Goal: Information Seeking & Learning: Learn about a topic

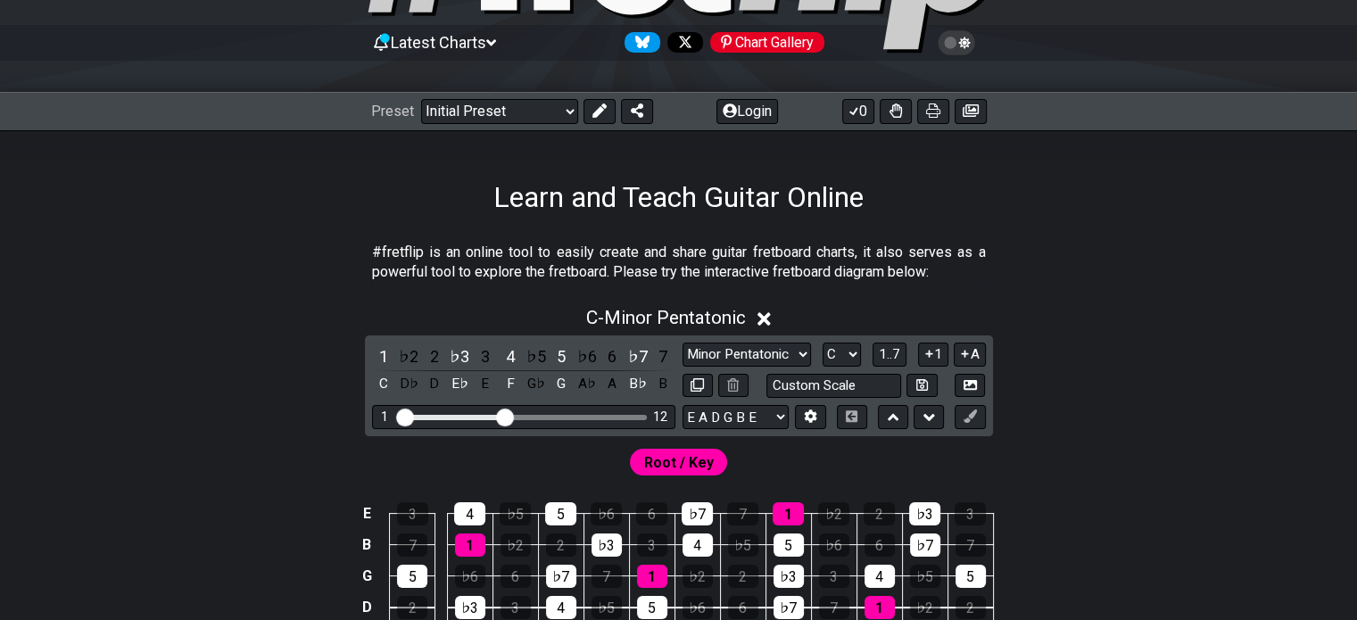
scroll to position [163, 0]
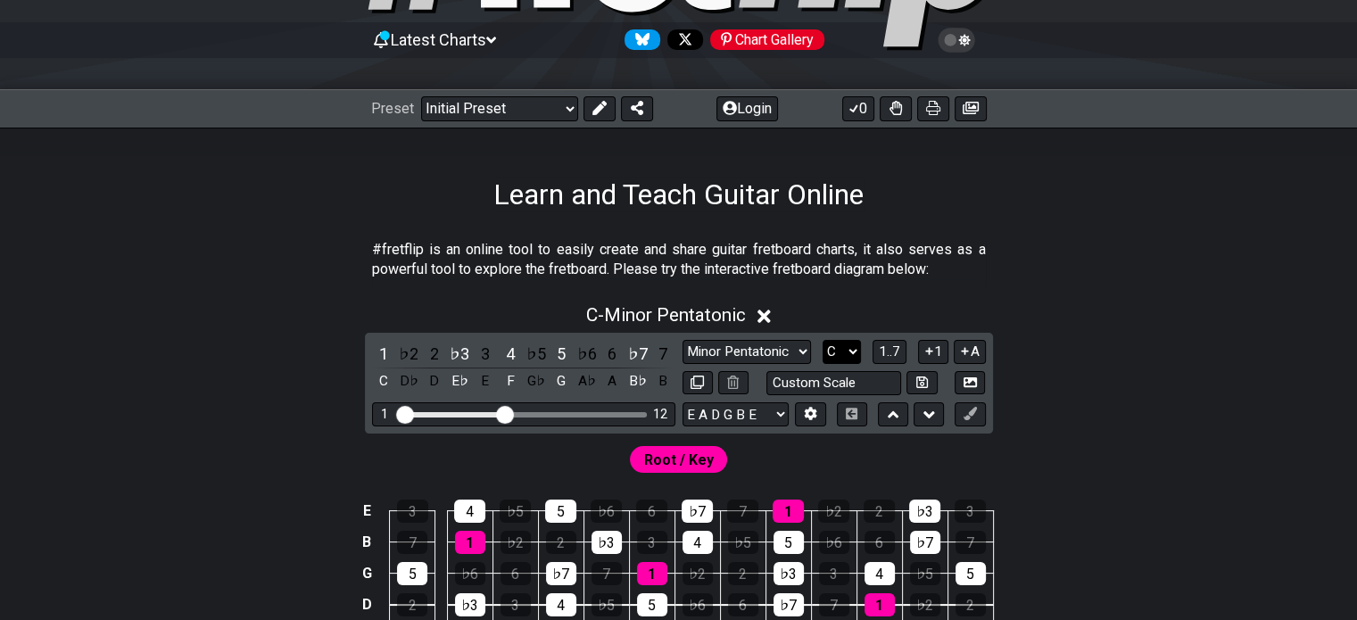
click at [831, 353] on select "A♭ A A♯ B♭ B C C♯ D♭ D D♯ E♭ E F F♯ G♭ G G♯" at bounding box center [841, 352] width 38 height 24
select select "E"
click at [822, 340] on select "A♭ A A♯ B♭ B C C♯ D♭ D D♯ E♭ E F F♯ G♭ G G♯" at bounding box center [841, 352] width 38 height 24
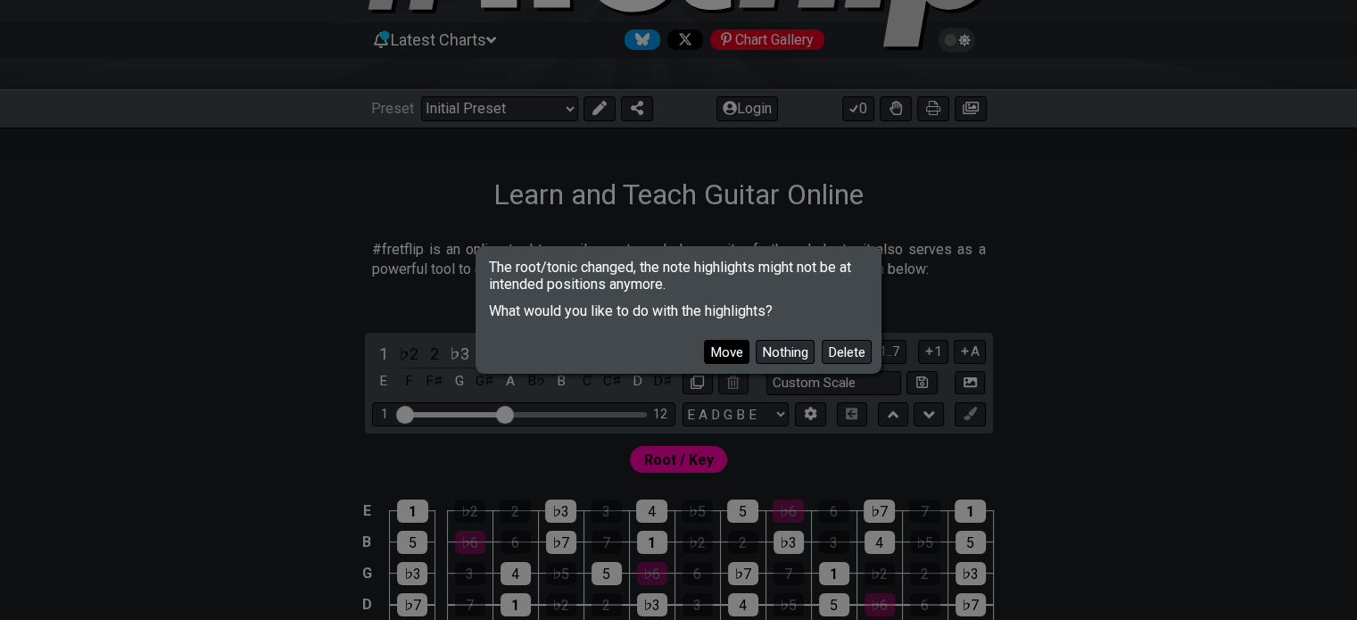
click at [740, 342] on button "Move" at bounding box center [726, 352] width 45 height 24
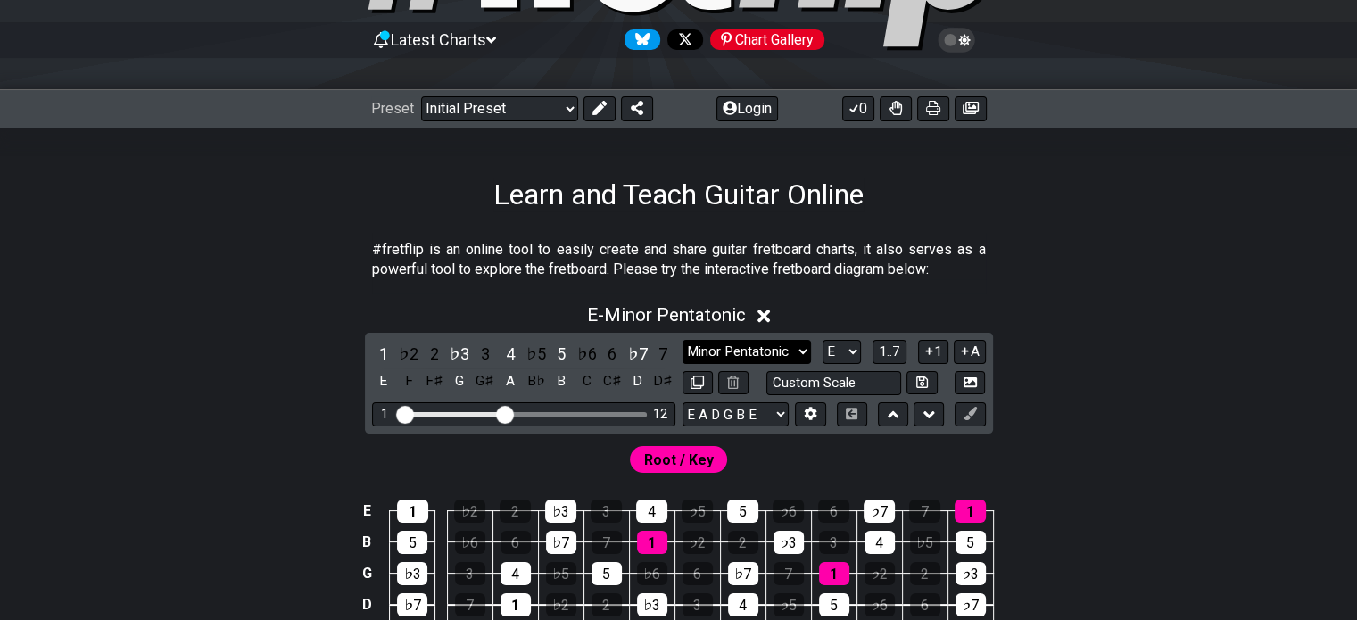
click at [743, 357] on select "Minor Pentatonic Click to edit Minor Pentatonic Major Pentatonic Minor Blues Ma…" at bounding box center [746, 352] width 128 height 24
select select "Major / [PERSON_NAME]"
click at [682, 340] on select "Minor Pentatonic Click to edit Minor Pentatonic Major Pentatonic Minor Blues Ma…" at bounding box center [746, 352] width 128 height 24
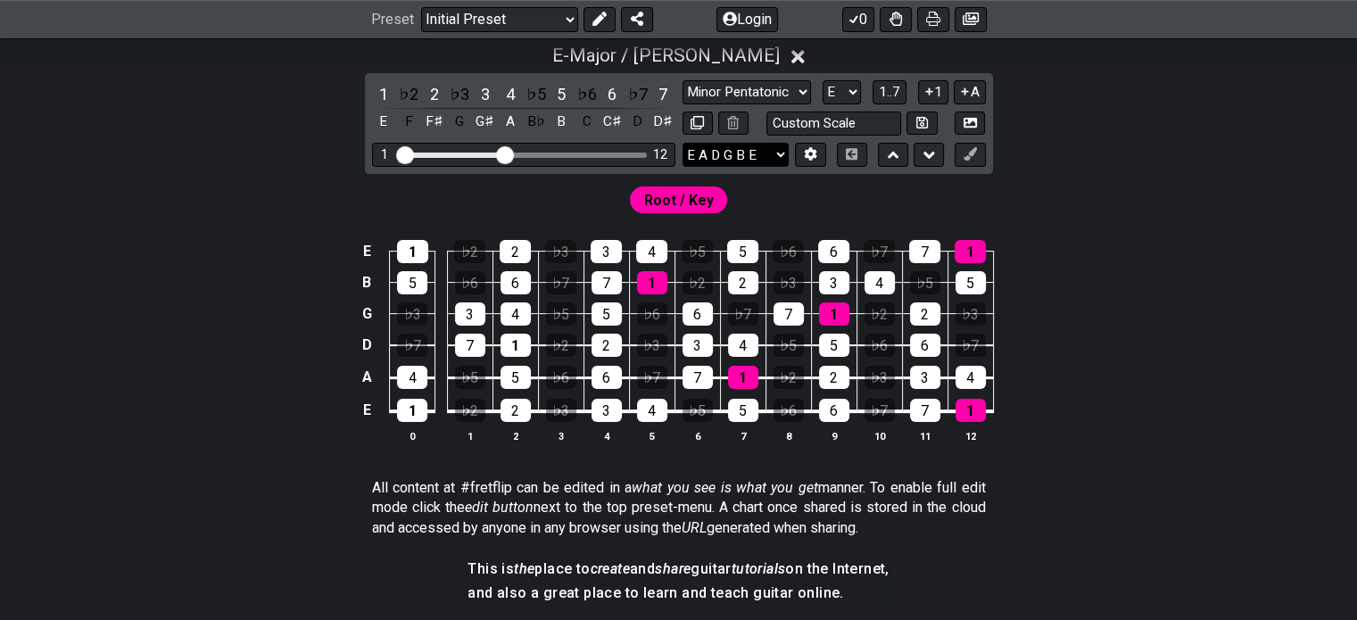
scroll to position [424, 0]
click at [539, 153] on div "Visible fret range" at bounding box center [523, 154] width 247 height 5
drag, startPoint x: 507, startPoint y: 149, endPoint x: 539, endPoint y: 147, distance: 32.2
click at [539, 153] on input "Visible fret range" at bounding box center [523, 153] width 253 height 0
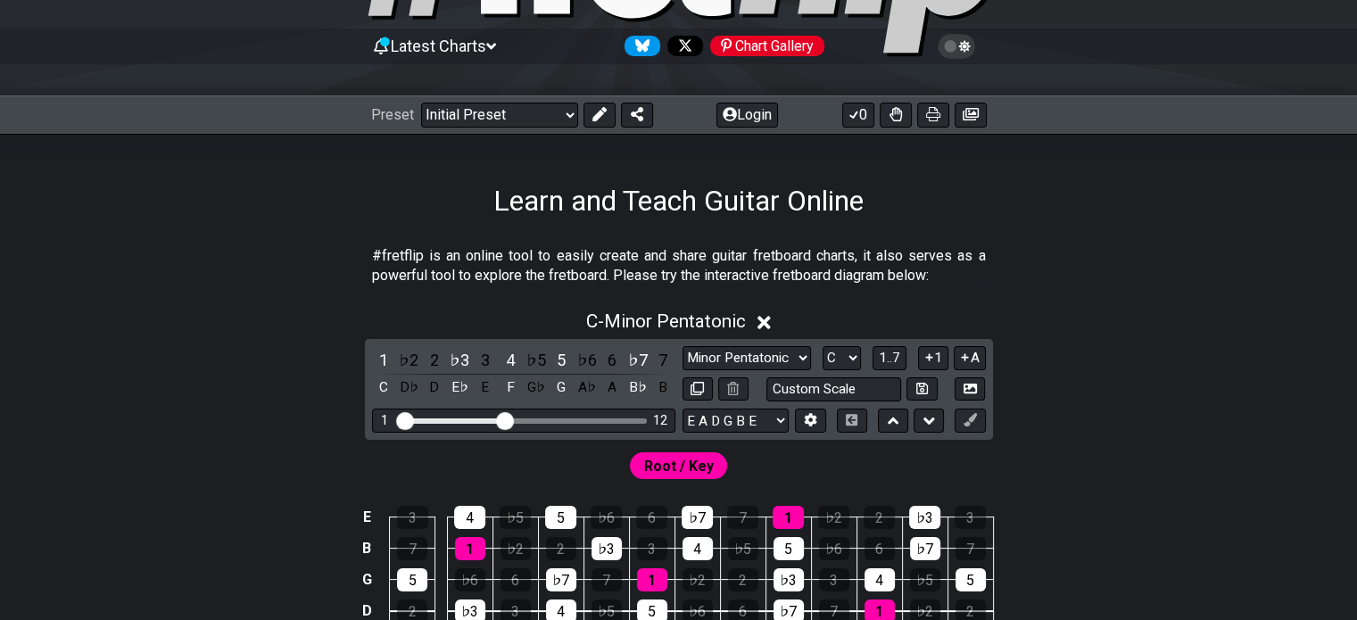
scroll to position [160, 0]
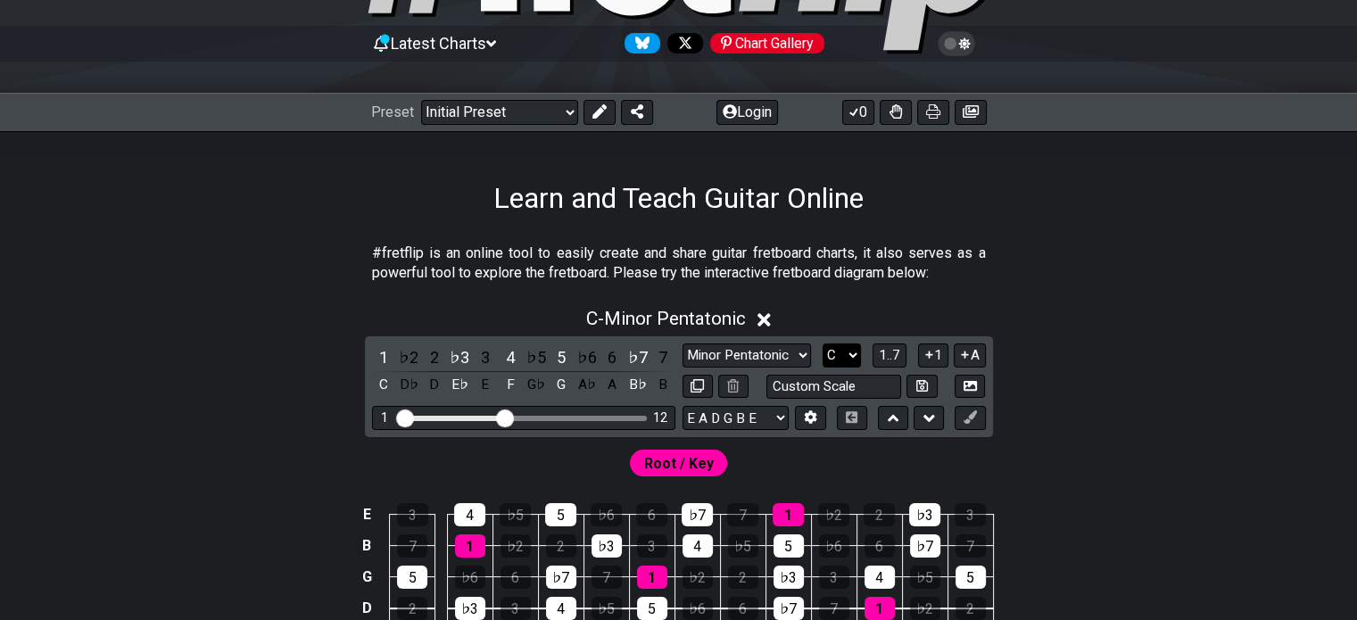
click at [838, 352] on select "A♭ A A♯ B♭ B C C♯ D♭ D D♯ E♭ E F F♯ G♭ G G♯" at bounding box center [841, 355] width 38 height 24
select select "A"
click at [822, 343] on select "A♭ A A♯ B♭ B C C♯ D♭ D D♯ E♭ E F F♯ G♭ G G♯" at bounding box center [841, 355] width 38 height 24
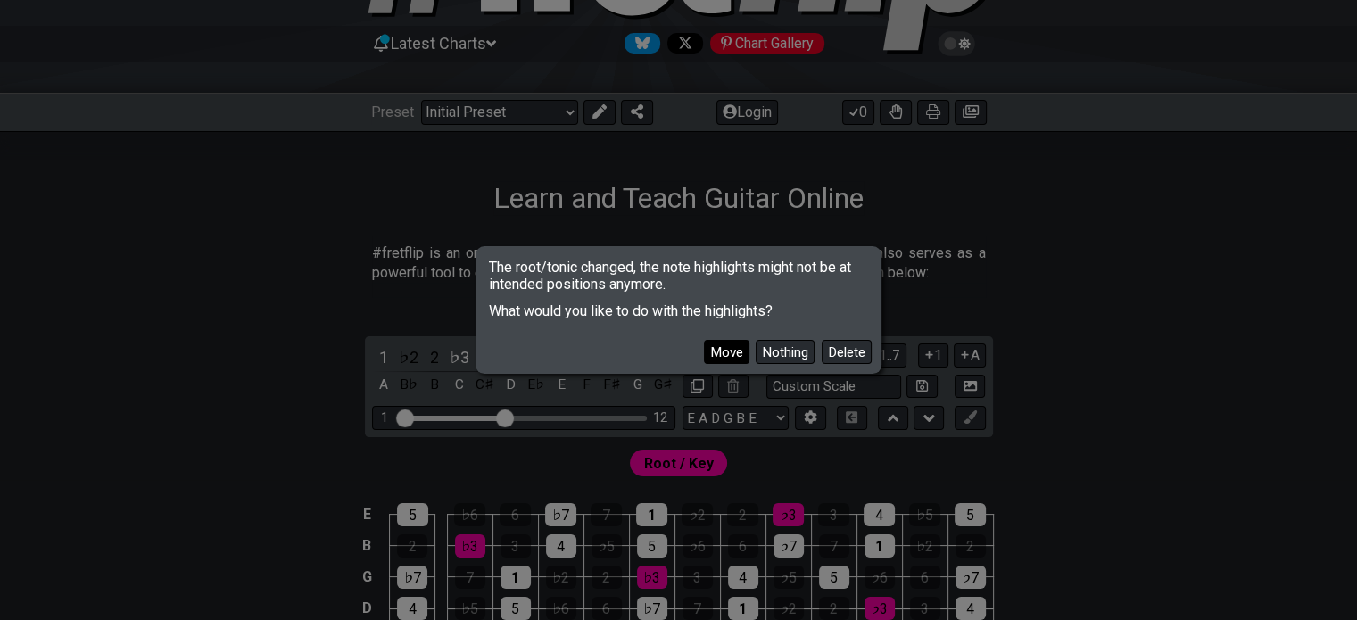
click at [735, 348] on button "Move" at bounding box center [726, 352] width 45 height 24
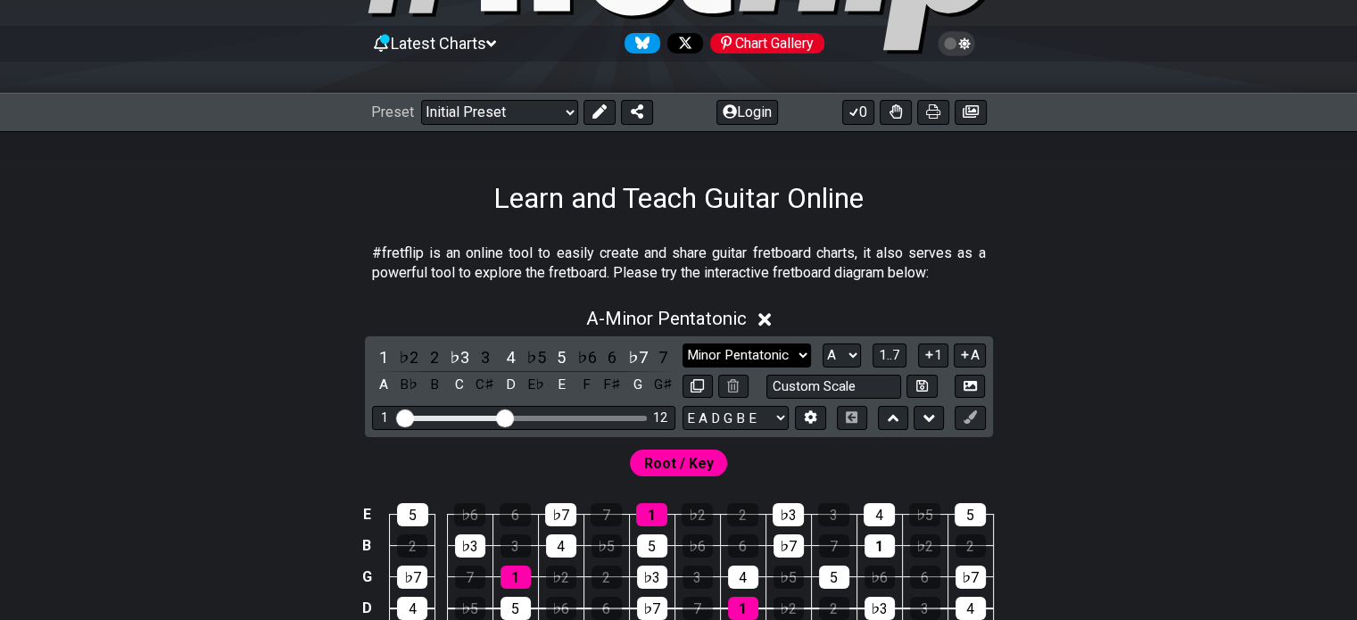
click at [737, 346] on select "Minor Pentatonic Click to edit Minor Pentatonic Major Pentatonic Minor Blues Ma…" at bounding box center [746, 355] width 128 height 24
select select "Lydian"
click at [682, 343] on select "Minor Pentatonic Click to edit Minor Pentatonic Major Pentatonic Minor Blues Ma…" at bounding box center [746, 355] width 128 height 24
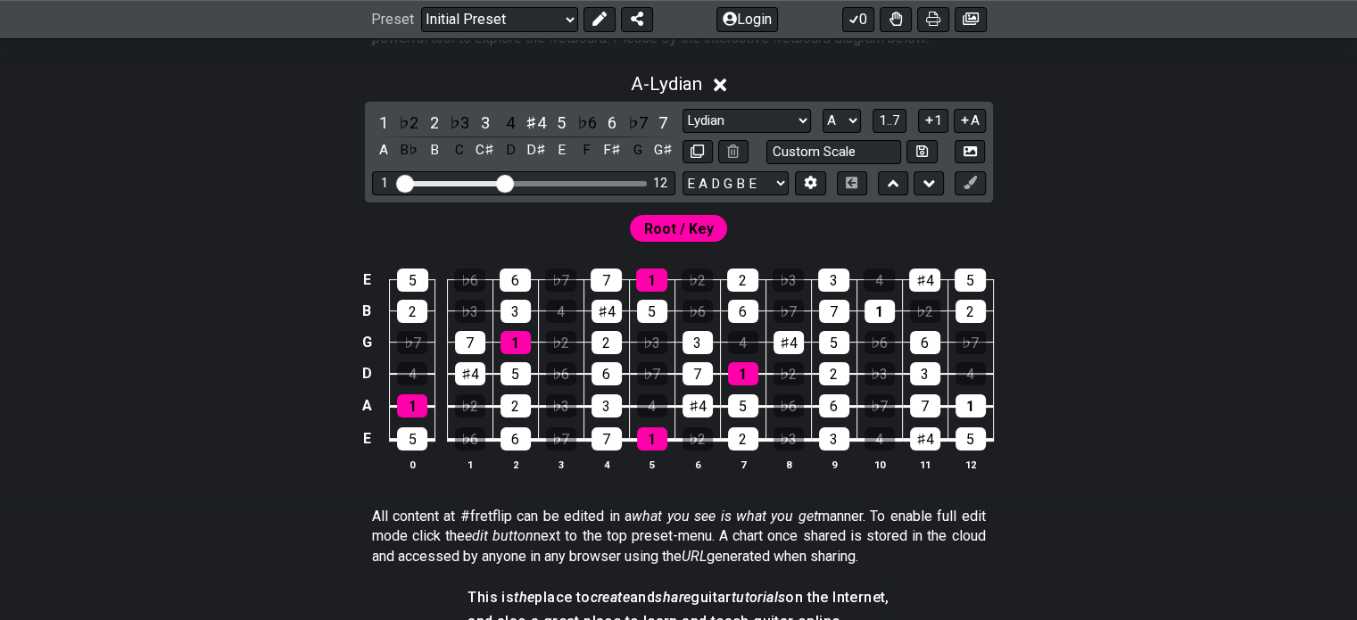
scroll to position [432, 0]
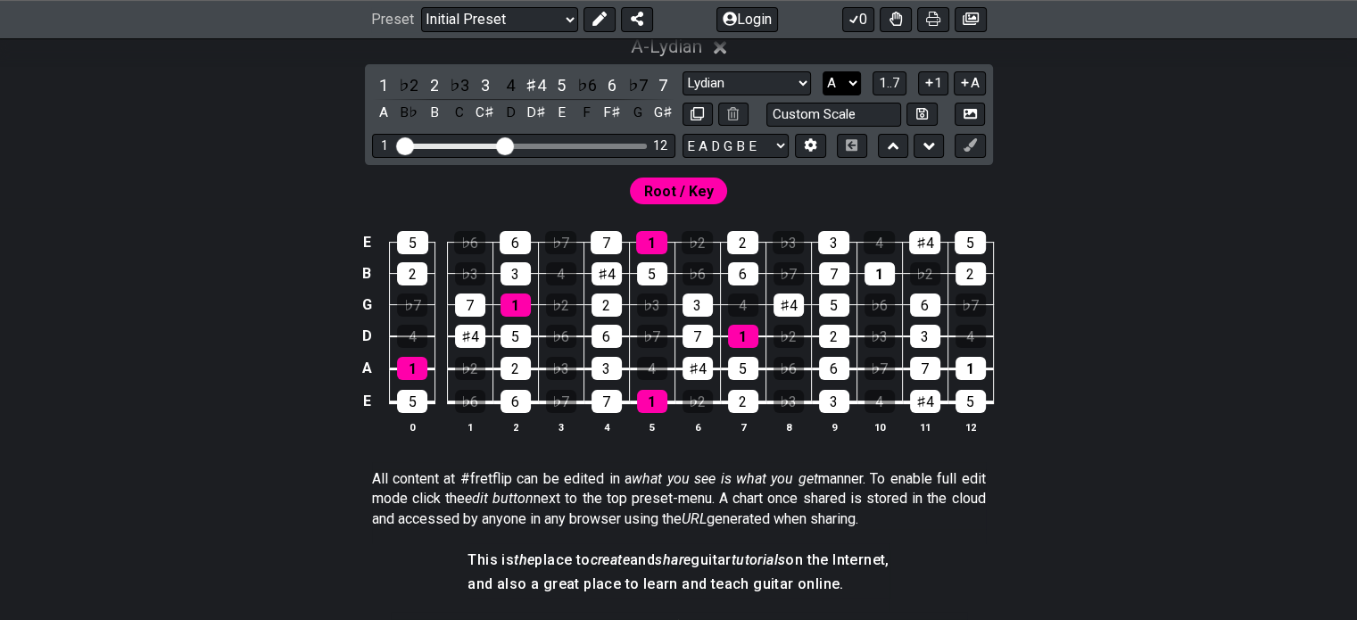
click at [846, 87] on select "A♭ A A♯ B♭ B C C♯ D♭ D D♯ E♭ E F F♯ G♭ G G♯" at bounding box center [841, 83] width 38 height 24
click at [838, 78] on select "A♭ A A♯ B♭ B C C♯ D♭ D D♯ E♭ E F F♯ G♭ G G♯" at bounding box center [841, 83] width 38 height 24
select select "C#"
click at [822, 71] on select "A♭ A A♯ B♭ B C C♯ D♭ D D♯ E♭ E F F♯ G♭ G G♯" at bounding box center [841, 83] width 38 height 24
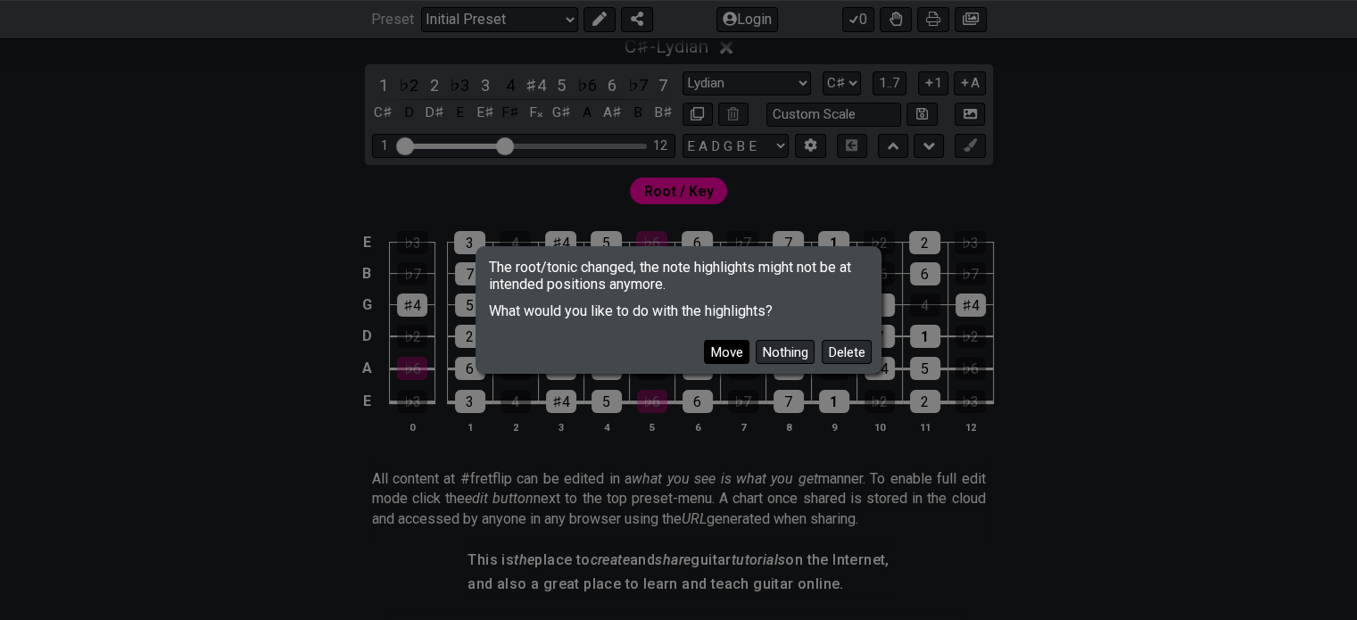
click at [722, 349] on button "Move" at bounding box center [726, 352] width 45 height 24
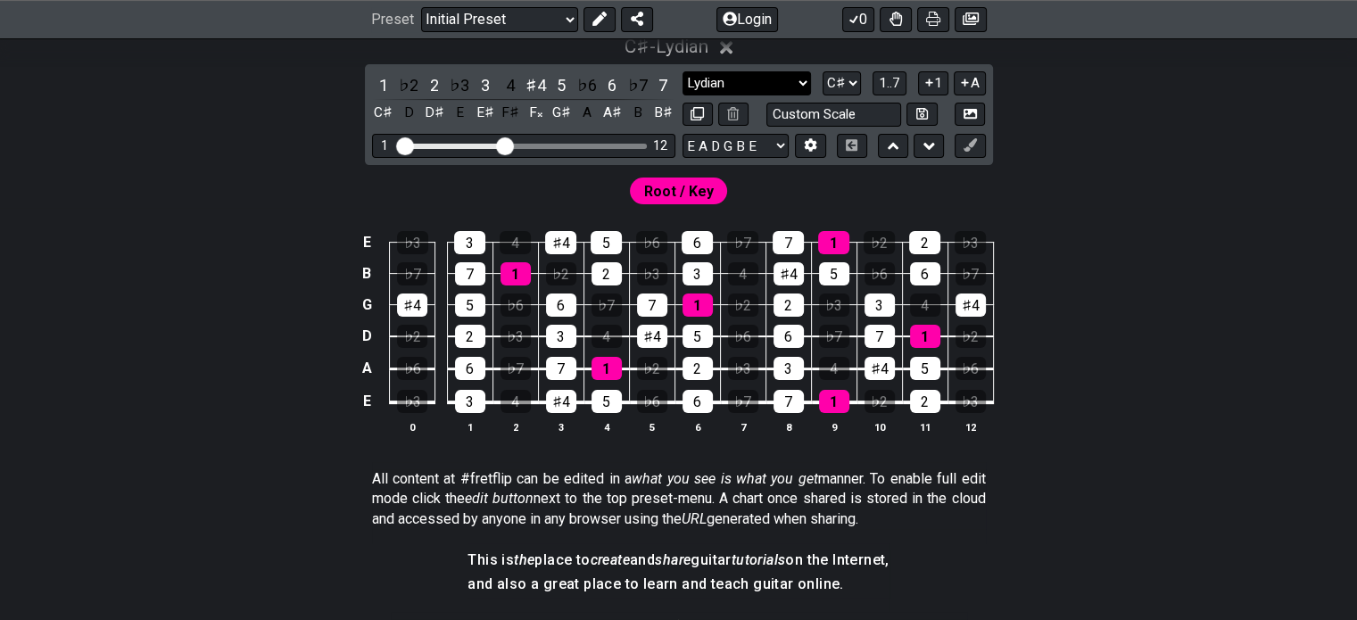
click at [762, 89] on select "Minor Pentatonic Click to edit Minor Pentatonic Major Pentatonic Minor Blues Ma…" at bounding box center [746, 83] width 128 height 24
select select "Minor / Aeolian"
click at [682, 71] on select "Minor Pentatonic Click to edit Minor Pentatonic Major Pentatonic Minor Blues Ma…" at bounding box center [746, 83] width 128 height 24
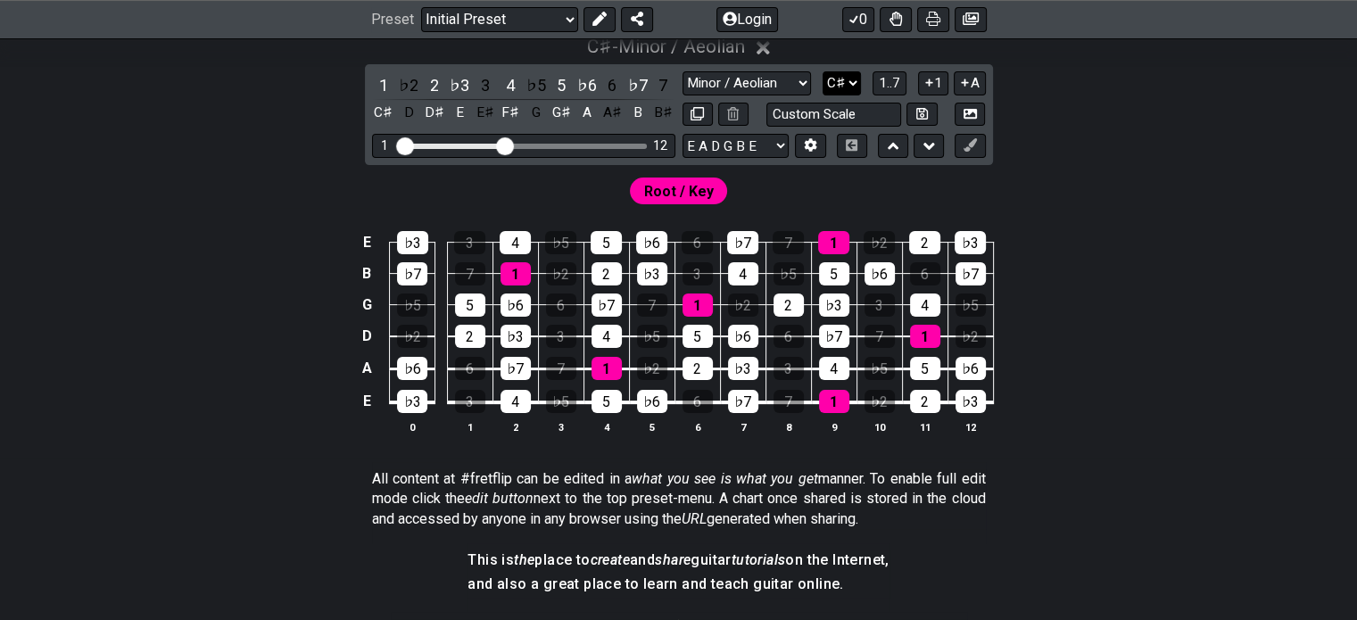
click at [853, 87] on select "A♭ A A♯ B♭ B C C♯ D♭ D D♯ E♭ E F F♯ G♭ G G♯" at bounding box center [841, 83] width 38 height 24
select select "B"
click at [822, 71] on select "A♭ A A♯ B♭ B C C♯ D♭ D D♯ E♭ E F F♯ G♭ G G♯" at bounding box center [841, 83] width 38 height 24
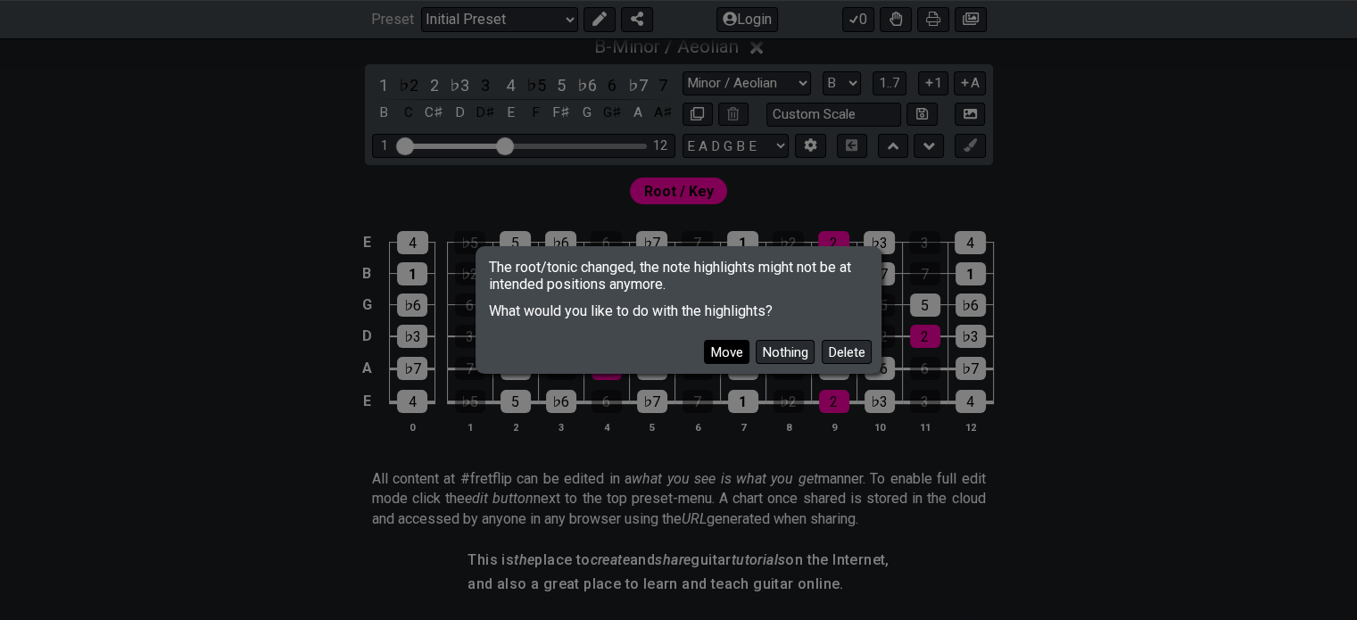
click at [730, 354] on button "Move" at bounding box center [726, 352] width 45 height 24
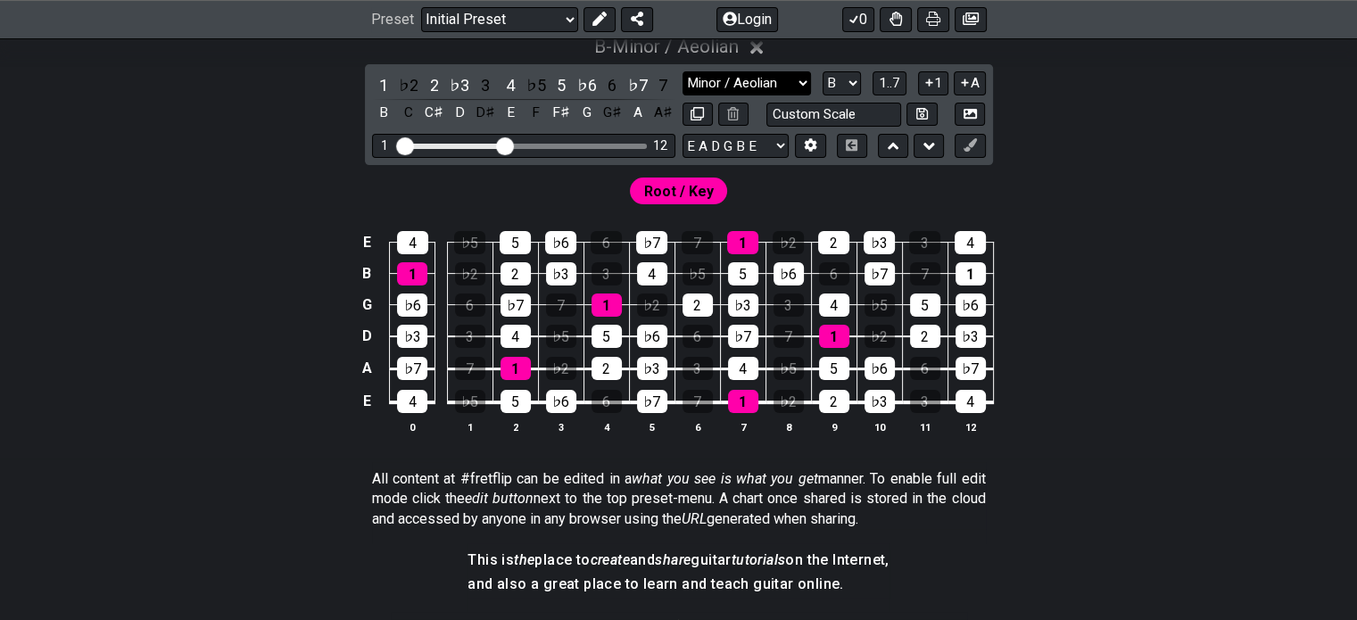
click at [735, 92] on select "Minor Pentatonic Click to edit Minor Pentatonic Major Pentatonic Minor Blues Ma…" at bounding box center [746, 83] width 128 height 24
select select "Mixolydian"
click at [682, 71] on select "Minor Pentatonic Click to edit Minor Pentatonic Major Pentatonic Minor Blues Ma…" at bounding box center [746, 83] width 128 height 24
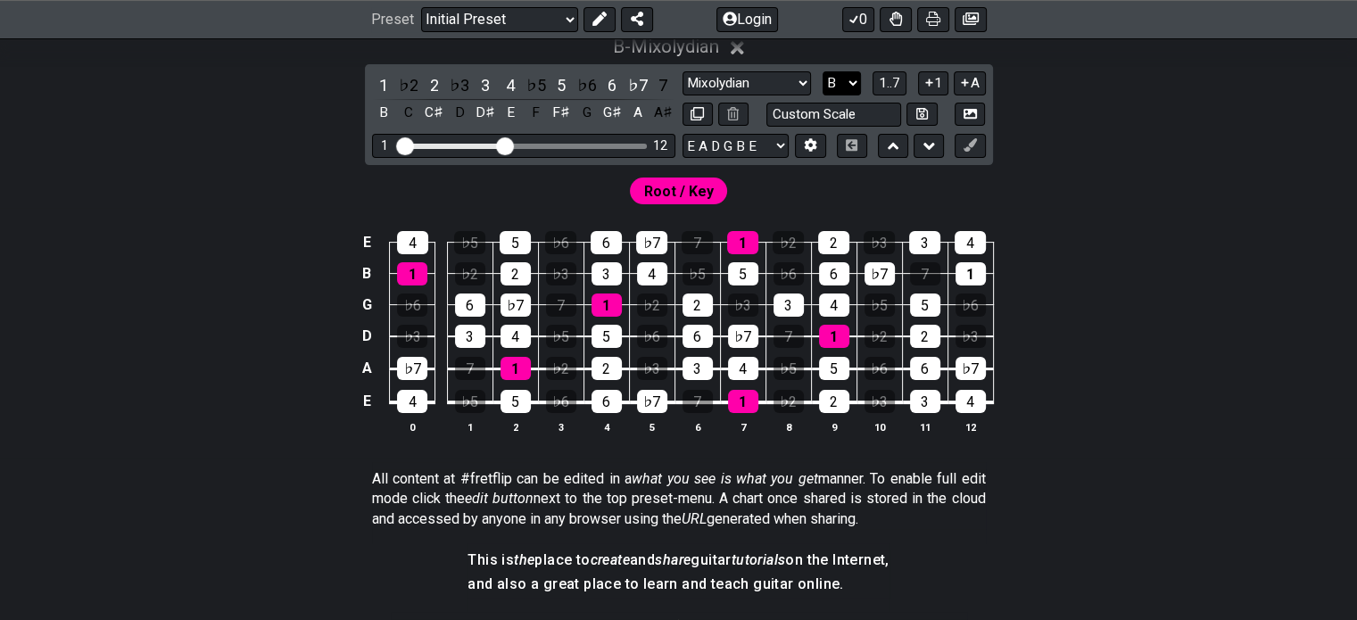
click at [845, 78] on select "A♭ A A♯ B♭ B C C♯ D♭ D D♯ E♭ E F F♯ G♭ G G♯" at bounding box center [841, 83] width 38 height 24
select select "G"
click at [822, 71] on select "A♭ A A♯ B♭ B C C♯ D♭ D D♯ E♭ E F F♯ G♭ G G♯" at bounding box center [841, 83] width 38 height 24
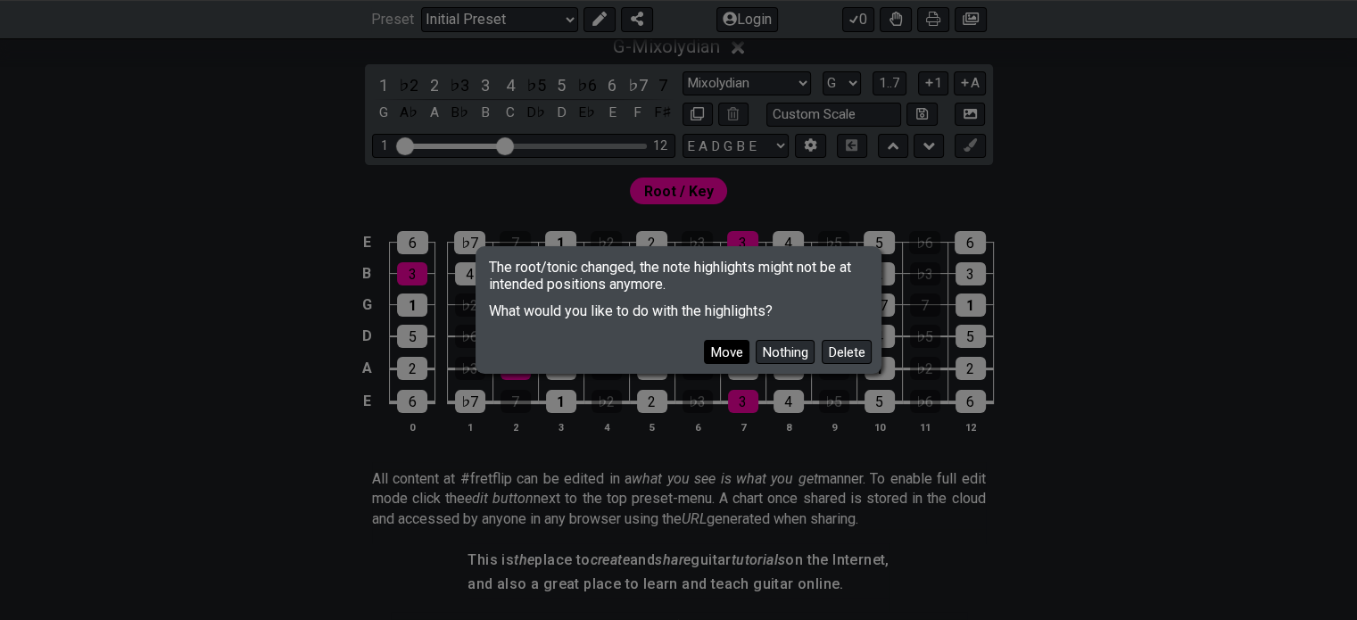
click at [737, 345] on button "Move" at bounding box center [726, 352] width 45 height 24
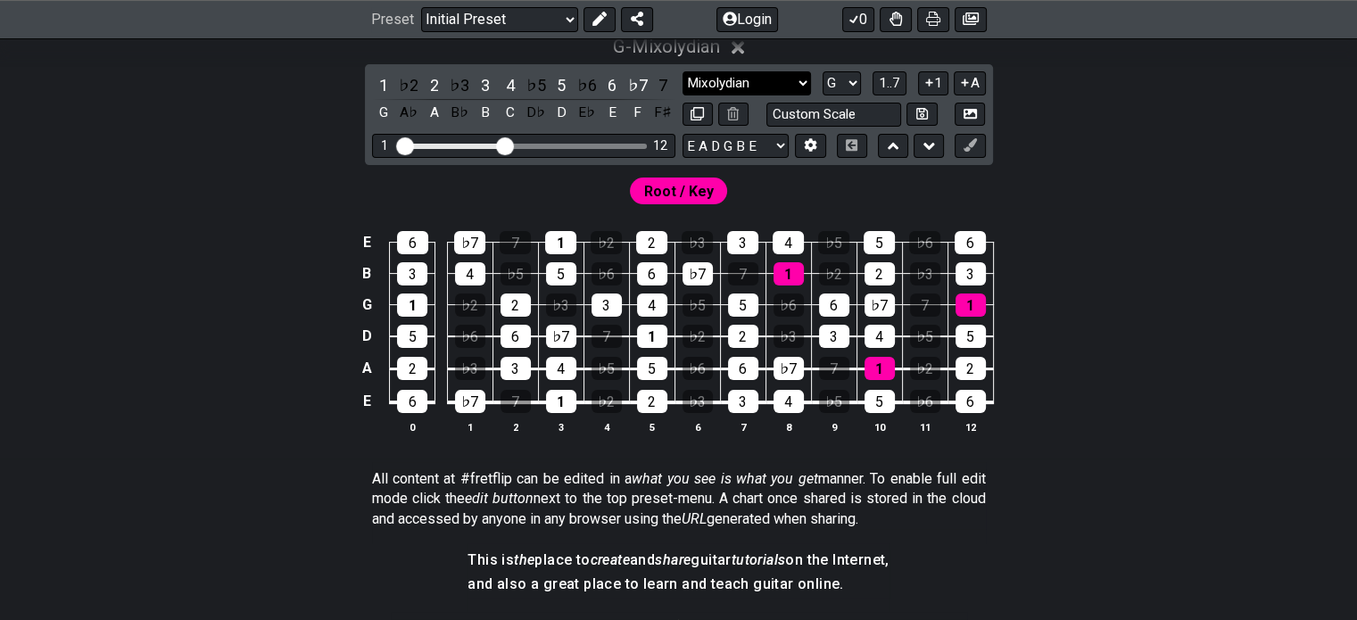
click at [735, 85] on select "Minor Pentatonic Click to edit Minor Pentatonic Major Pentatonic Minor Blues Ma…" at bounding box center [746, 83] width 128 height 24
select select "Phrygian"
click at [682, 71] on select "Minor Pentatonic Click to edit Minor Pentatonic Major Pentatonic Minor Blues Ma…" at bounding box center [746, 83] width 128 height 24
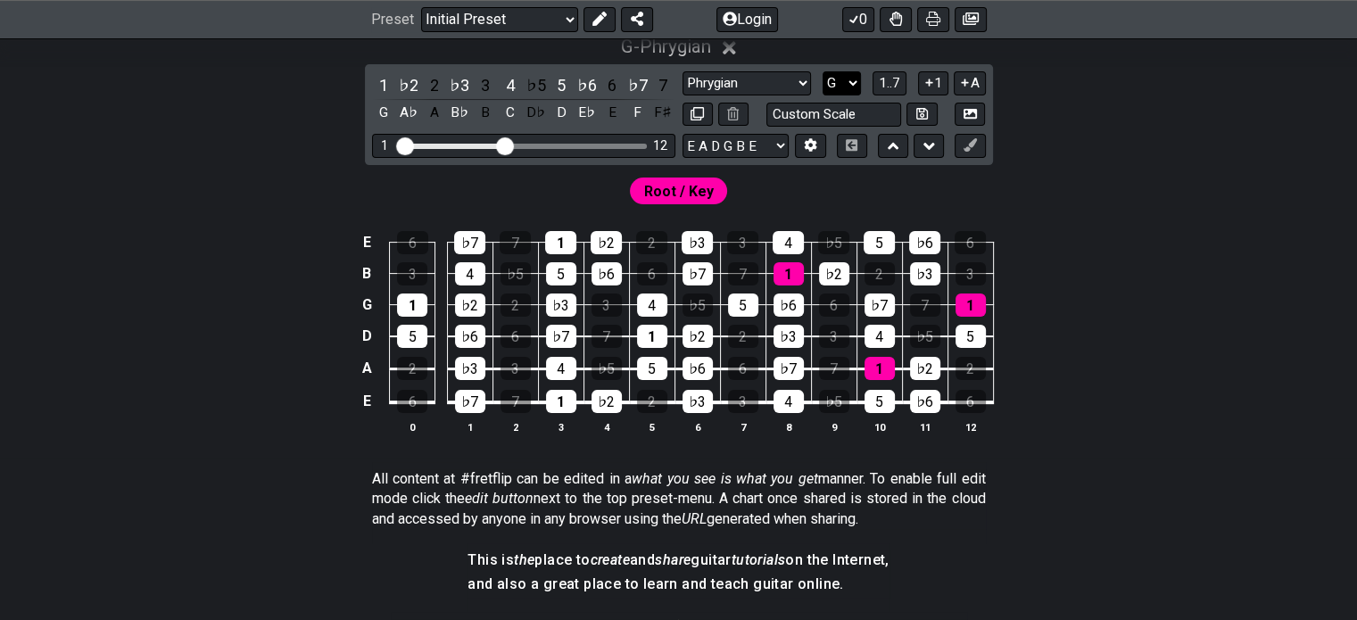
click at [845, 77] on select "A♭ A A♯ B♭ B C C♯ D♭ D D♯ E♭ E F F♯ G♭ G G♯" at bounding box center [841, 83] width 38 height 24
click at [822, 71] on select "A♭ A A♯ B♭ B C C♯ D♭ D D♯ E♭ E F F♯ G♭ G G♯" at bounding box center [841, 83] width 38 height 24
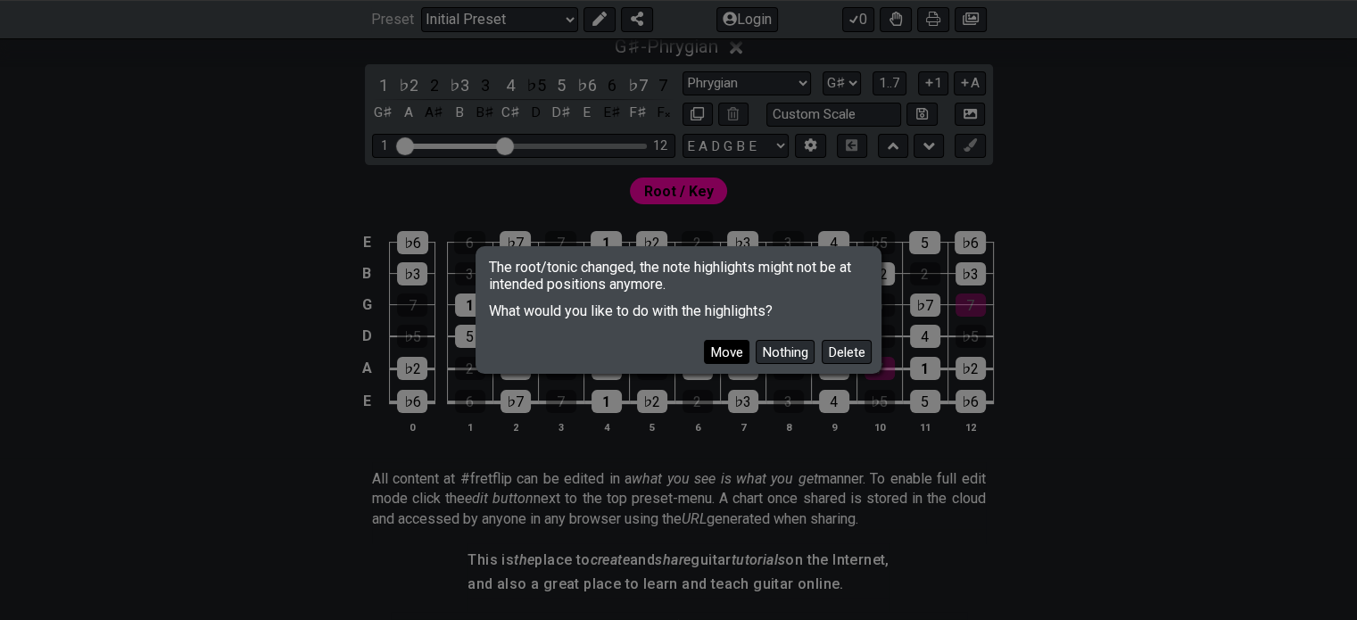
click at [735, 348] on button "Move" at bounding box center [726, 352] width 45 height 24
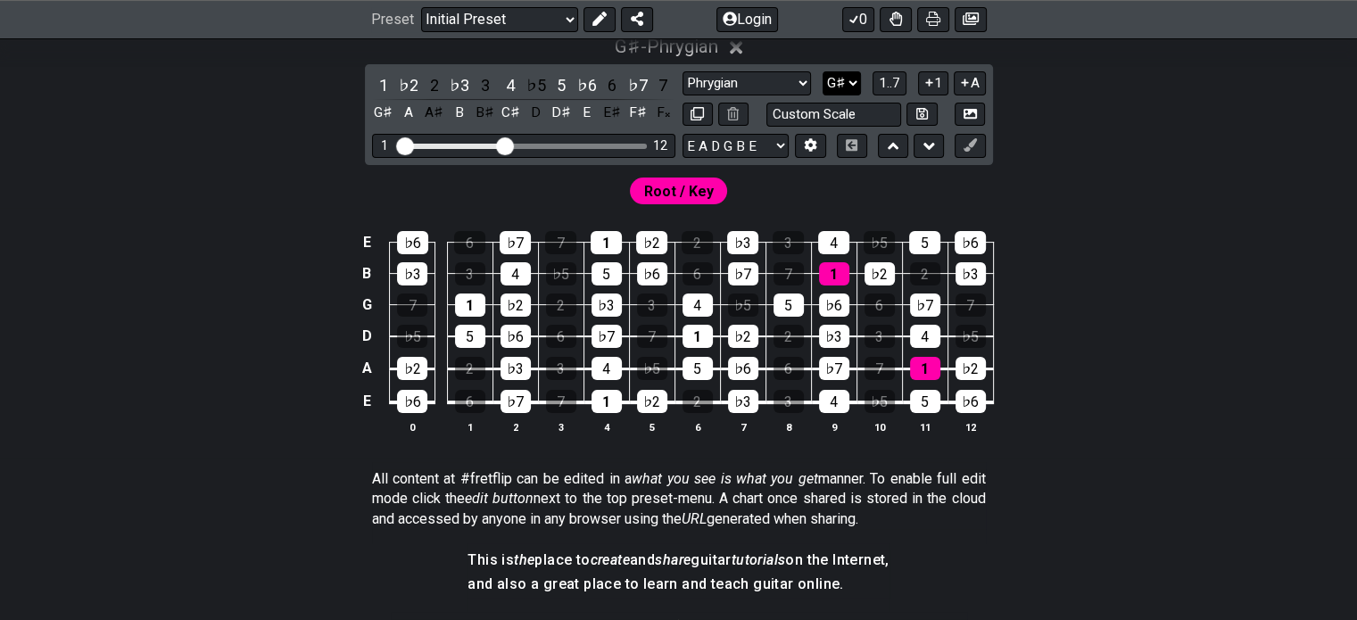
click at [842, 84] on select "A♭ A A♯ B♭ B C C♯ D♭ D D♯ E♭ E F F♯ G♭ G G♯" at bounding box center [841, 83] width 38 height 24
select select "C#"
click at [822, 71] on select "A♭ A A♯ B♭ B C C♯ D♭ D D♯ E♭ E F F♯ G♭ G G♯" at bounding box center [841, 83] width 38 height 24
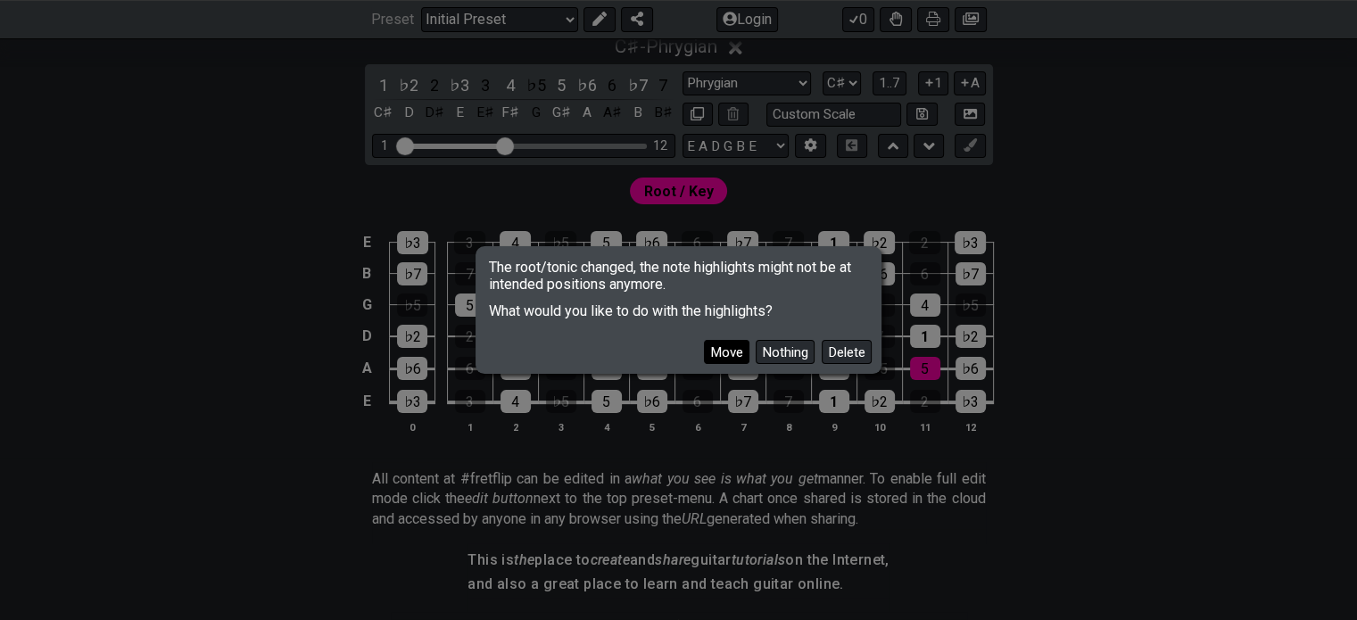
click at [727, 351] on button "Move" at bounding box center [726, 352] width 45 height 24
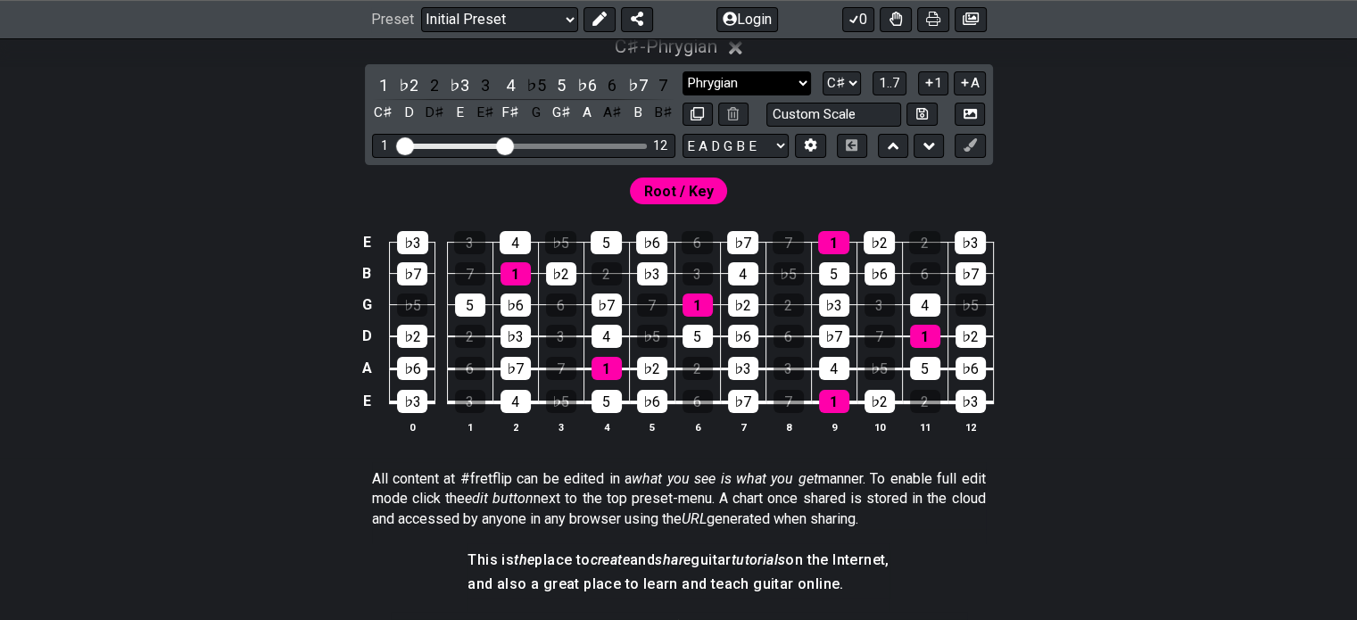
click at [714, 74] on select "Minor Pentatonic Click to edit Minor Pentatonic Major Pentatonic Minor Blues Ma…" at bounding box center [746, 83] width 128 height 24
select select "Minor / Aeolian"
click at [682, 71] on select "Minor Pentatonic Click to edit Minor Pentatonic Major Pentatonic Minor Blues Ma…" at bounding box center [746, 83] width 128 height 24
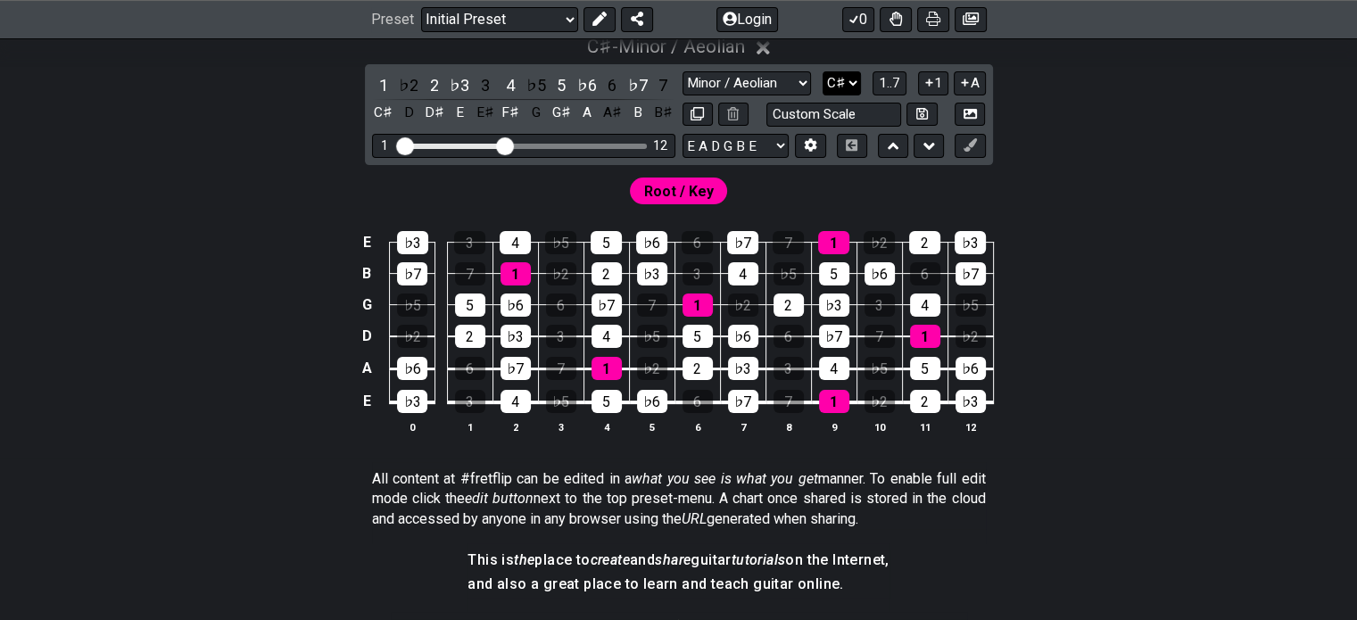
click at [838, 78] on select "A♭ A A♯ B♭ B C C♯ D♭ D D♯ E♭ E F F♯ G♭ G G♯" at bounding box center [841, 83] width 38 height 24
select select "A"
click at [822, 71] on select "A♭ A A♯ B♭ B C C♯ D♭ D D♯ E♭ E F F♯ G♭ G G♯" at bounding box center [841, 83] width 38 height 24
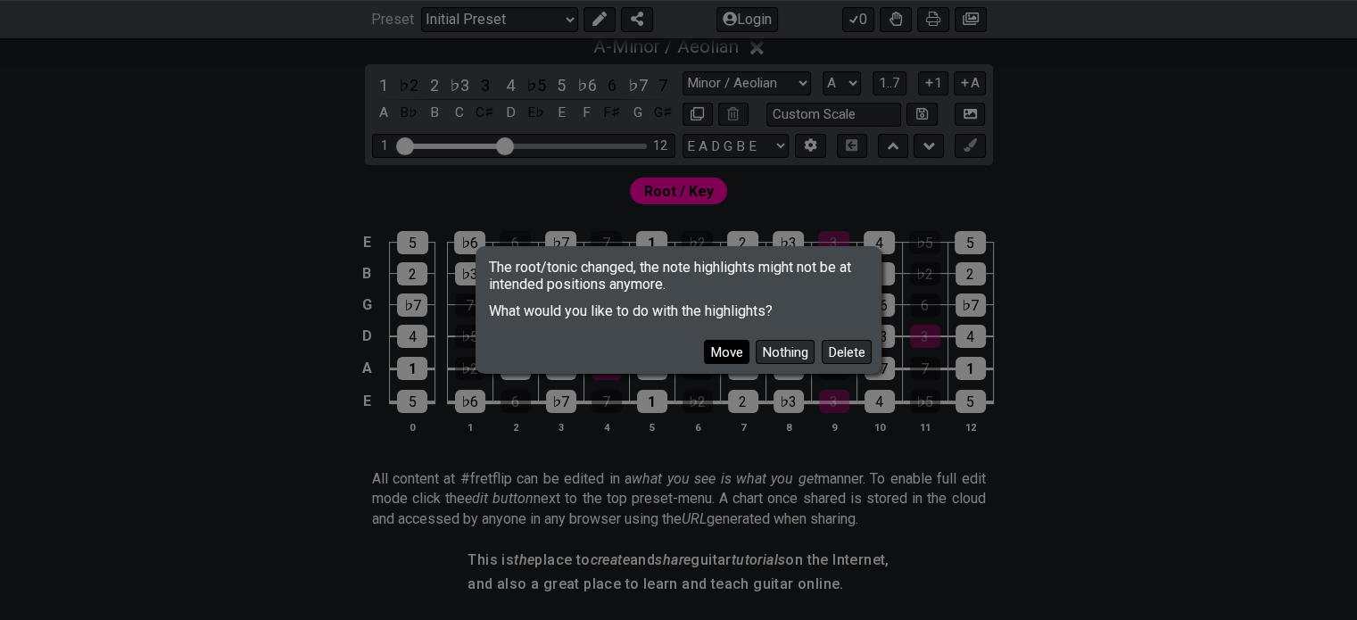
click at [734, 344] on button "Move" at bounding box center [726, 352] width 45 height 24
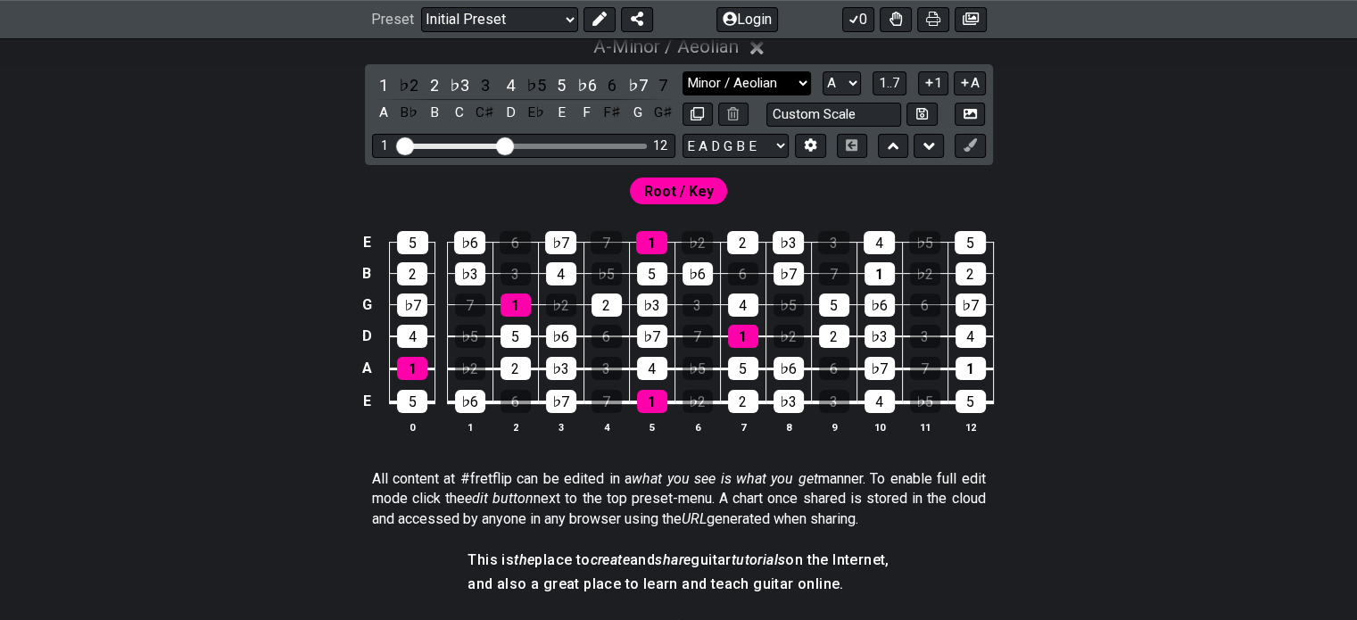
click at [721, 92] on select "Minor Pentatonic Click to edit Minor Pentatonic Major Pentatonic Minor Blues Ma…" at bounding box center [746, 83] width 128 height 24
select select "Lydian"
click at [682, 71] on select "Minor Pentatonic Click to edit Minor Pentatonic Major Pentatonic Minor Blues Ma…" at bounding box center [746, 83] width 128 height 24
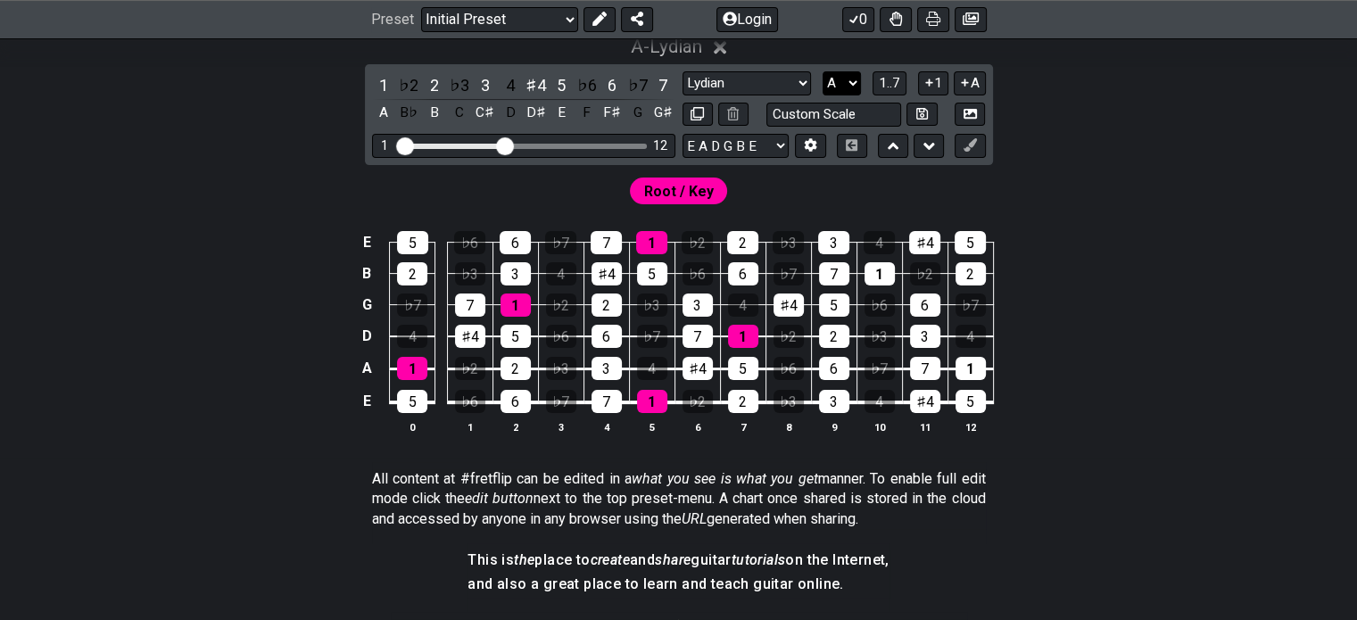
click at [832, 74] on select "A♭ A A♯ B♭ B C C♯ D♭ D D♯ E♭ E F F♯ G♭ G G♯" at bounding box center [841, 83] width 38 height 24
click at [188, 283] on div "E 5 ♭6 6 ♭7 7 1 ♭2 2 ♭3 3 4 ♯4 5 B 2 ♭3 3 4 ♯4 5 ♭6 6 ♭7 7 1 ♭2 2 G ♭7 7 1 ♭2 2…" at bounding box center [678, 333] width 1357 height 251
click at [841, 85] on select "A♭ A A♯ B♭ B C C♯ D♭ D D♯ E♭ E F F♯ G♭ G G♯" at bounding box center [841, 83] width 38 height 24
click at [842, 76] on select "A♭ A A♯ B♭ B C C♯ D♭ D D♯ E♭ E F F♯ G♭ G G♯" at bounding box center [841, 83] width 38 height 24
click at [835, 84] on select "A♭ A A♯ B♭ B C C♯ D♭ D D♯ E♭ E F F♯ G♭ G G♯" at bounding box center [841, 83] width 38 height 24
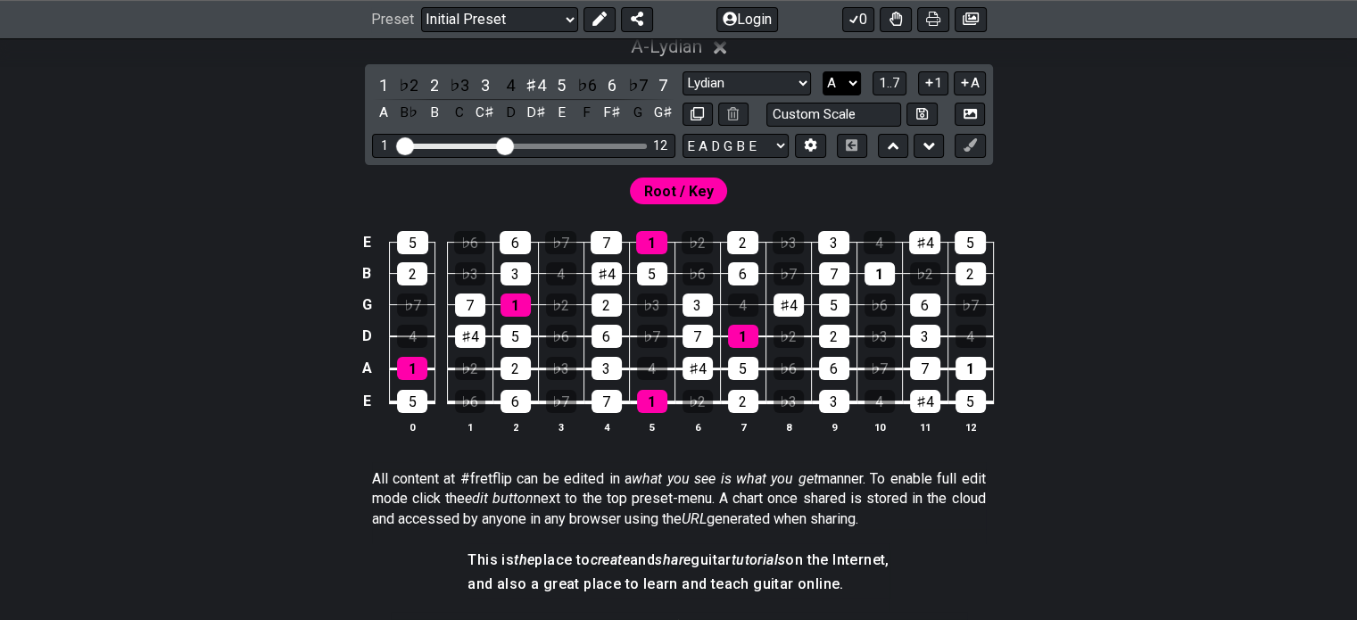
select select "F#"
click at [822, 71] on select "A♭ A A♯ B♭ B C C♯ D♭ D D♯ E♭ E F F♯ G♭ G G♯" at bounding box center [841, 83] width 38 height 24
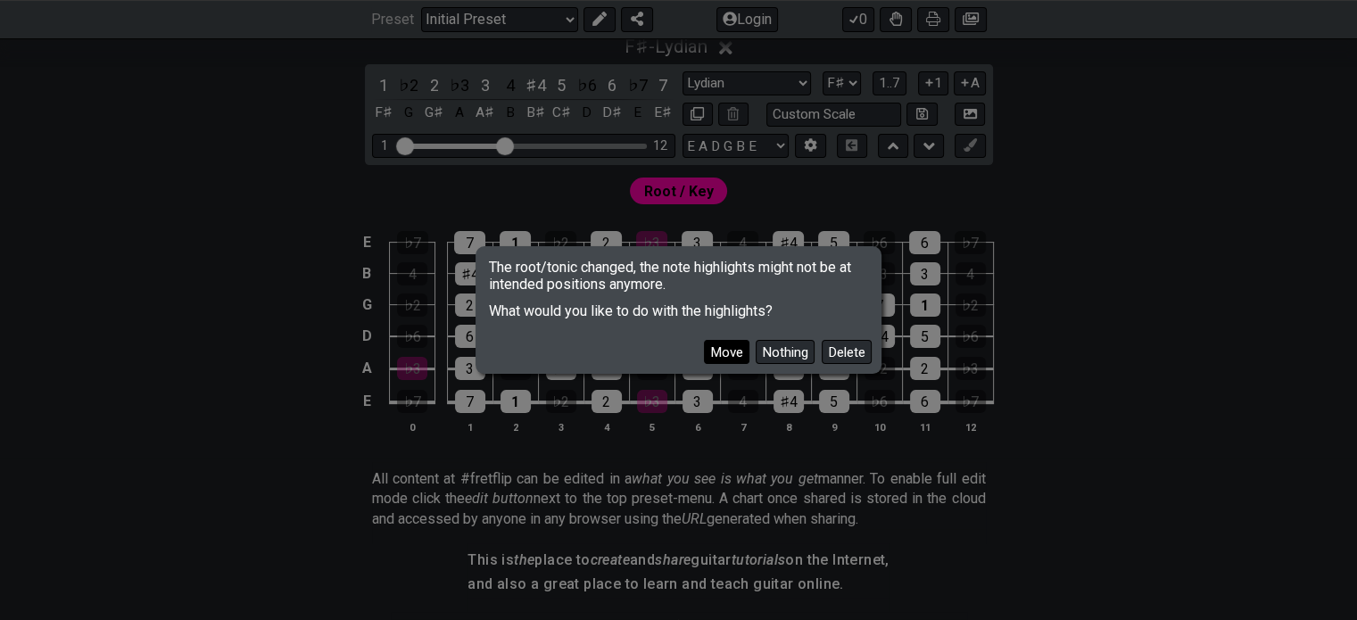
click at [728, 352] on button "Move" at bounding box center [726, 352] width 45 height 24
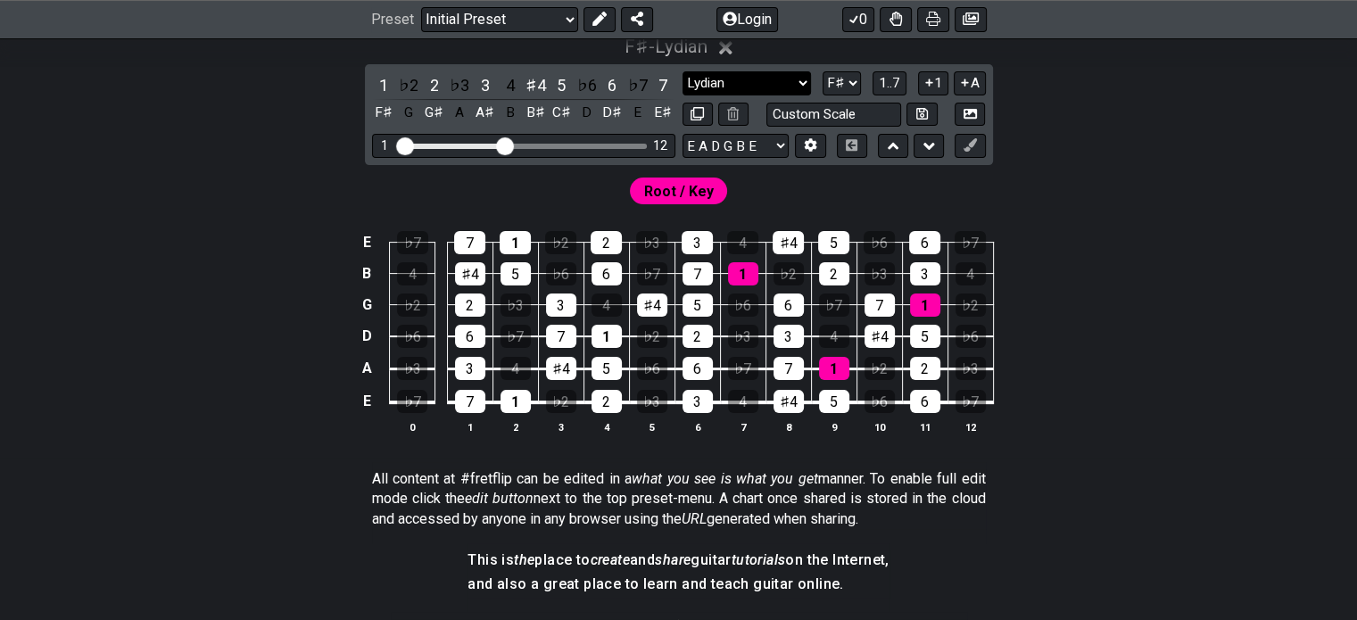
click at [714, 85] on select "Minor Pentatonic Click to edit Minor Pentatonic Major Pentatonic Minor Blues Ma…" at bounding box center [746, 83] width 128 height 24
select select "Dorian"
click at [682, 71] on select "Minor Pentatonic Click to edit Minor Pentatonic Major Pentatonic Minor Blues Ma…" at bounding box center [746, 83] width 128 height 24
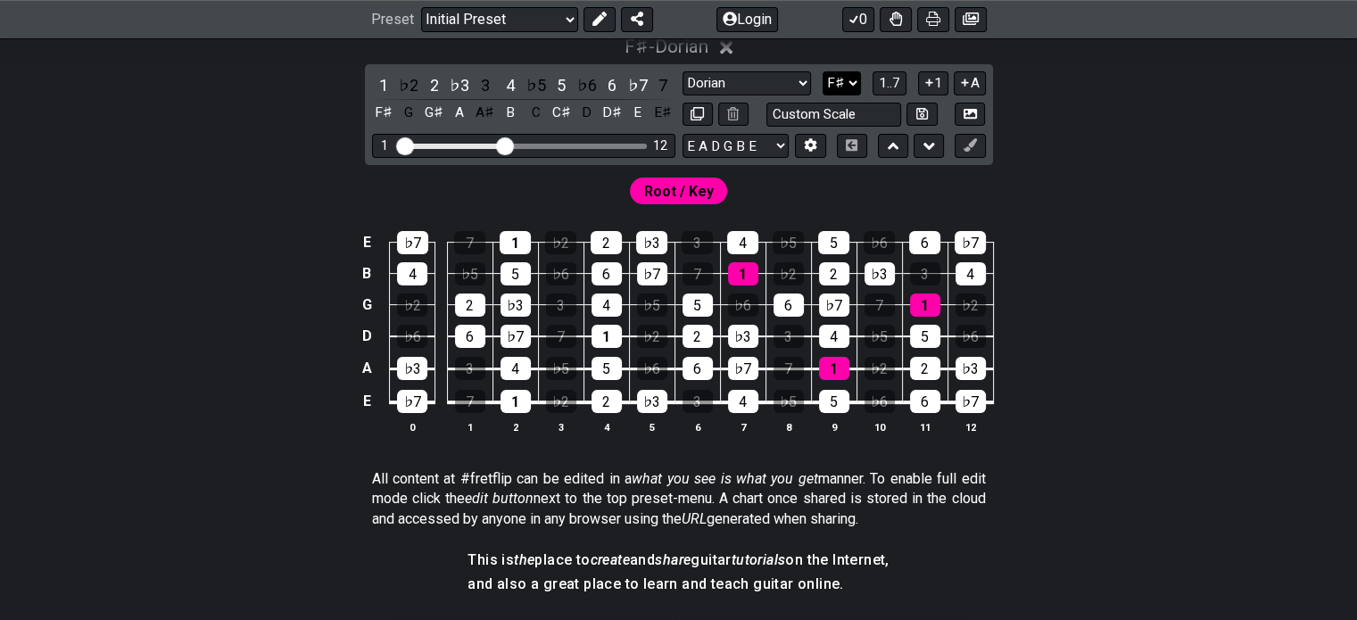
click at [854, 81] on select "A♭ A A♯ B♭ B C C♯ D♭ D D♯ E♭ E F F♯ G♭ G G♯" at bounding box center [841, 83] width 38 height 24
select select "A"
click at [822, 71] on select "A♭ A A♯ B♭ B C C♯ D♭ D D♯ E♭ E F F♯ G♭ G G♯" at bounding box center [841, 83] width 38 height 24
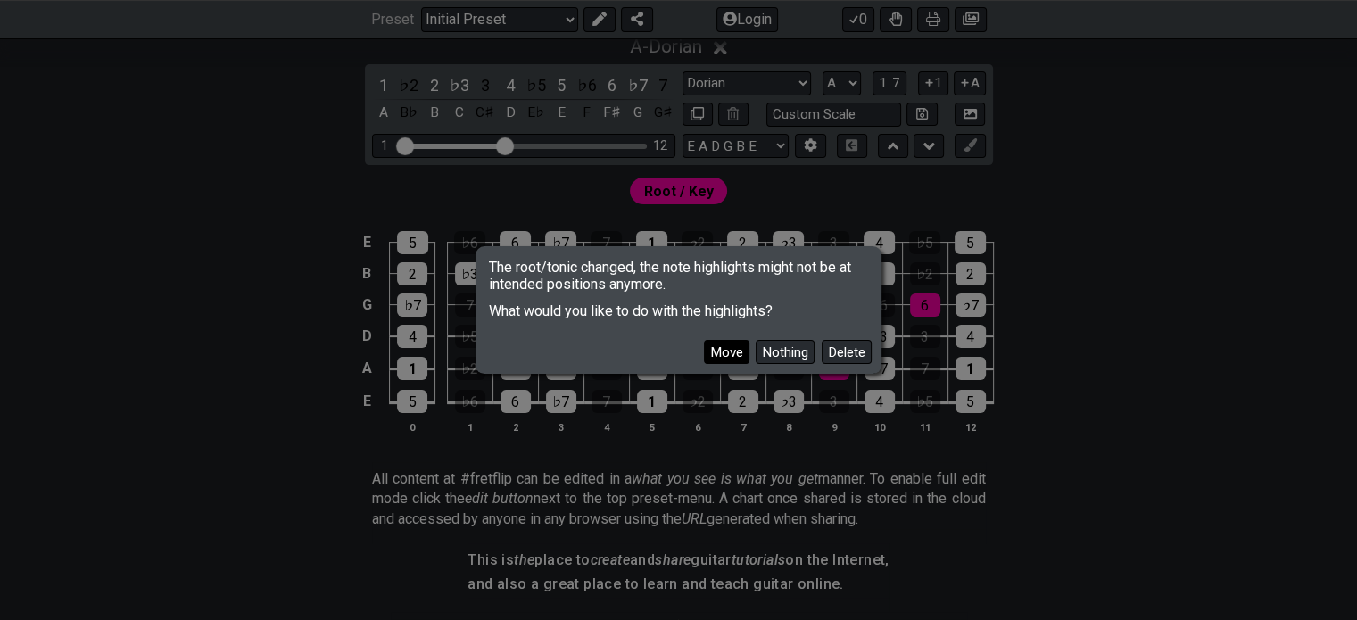
click at [729, 347] on button "Move" at bounding box center [726, 352] width 45 height 24
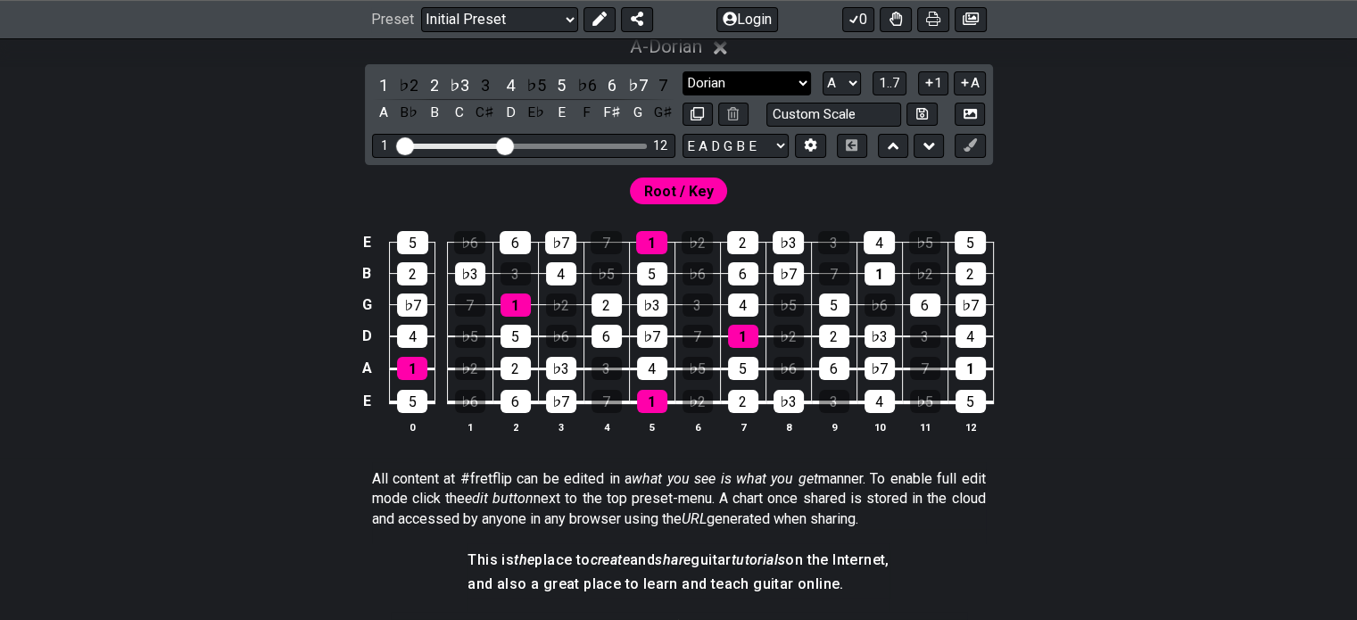
click at [723, 83] on select "Minor Pentatonic Click to edit Minor Pentatonic Major Pentatonic Minor Blues Ma…" at bounding box center [746, 83] width 128 height 24
select select "Phrygian"
click at [682, 71] on select "Minor Pentatonic Click to edit Minor Pentatonic Major Pentatonic Minor Blues Ma…" at bounding box center [746, 83] width 128 height 24
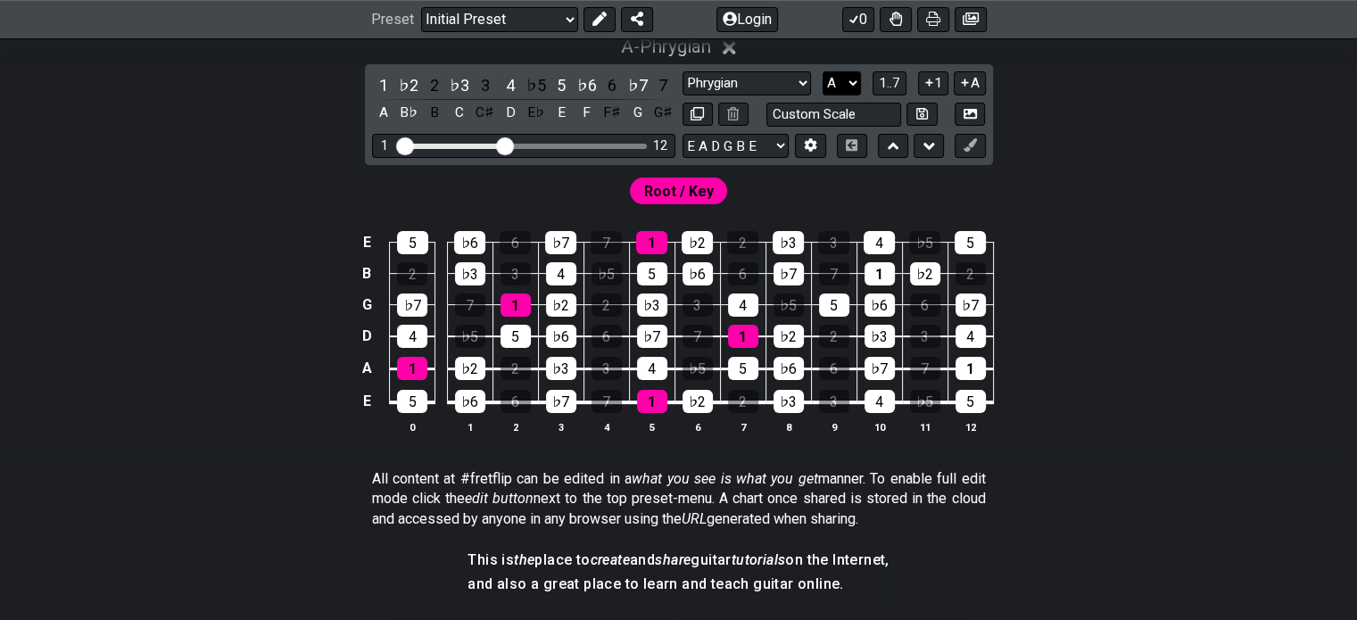
click at [853, 78] on select "A♭ A A♯ B♭ B C C♯ D♭ D D♯ E♭ E F F♯ G♭ G G♯" at bounding box center [841, 83] width 38 height 24
click at [827, 76] on select "A♭ A A♯ B♭ B C C♯ D♭ D D♯ E♭ E F F♯ G♭ G G♯" at bounding box center [841, 83] width 38 height 24
select select "D#"
click at [822, 71] on select "A♭ A A♯ B♭ B C C♯ D♭ D D♯ E♭ E F F♯ G♭ G G♯" at bounding box center [841, 83] width 38 height 24
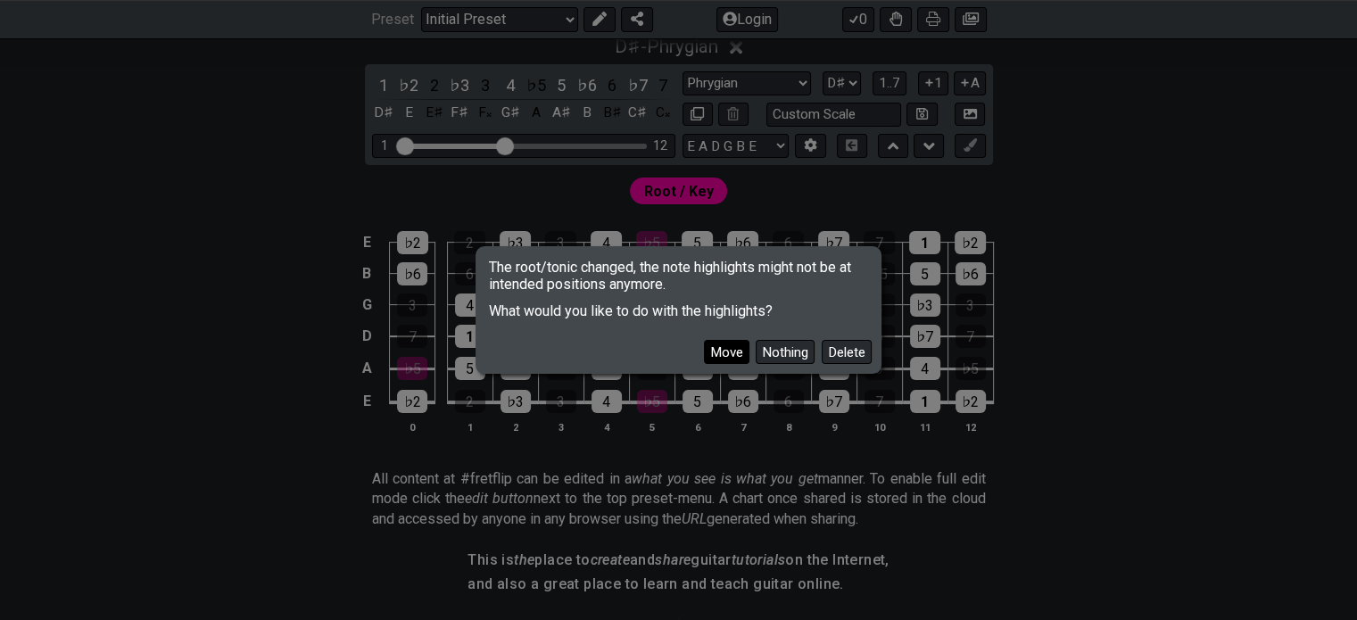
click at [717, 350] on button "Move" at bounding box center [726, 352] width 45 height 24
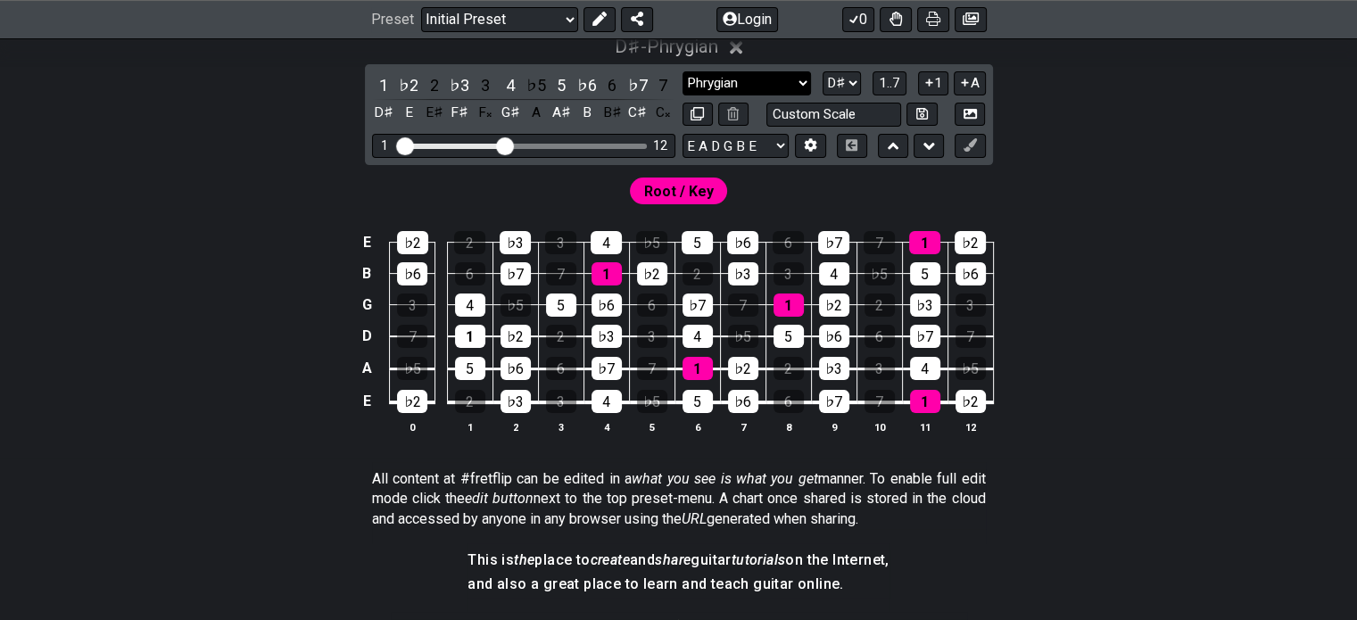
click at [739, 77] on select "Minor Pentatonic Click to edit Minor Pentatonic Major Pentatonic Minor Blues Ma…" at bounding box center [746, 83] width 128 height 24
select select "Locrian"
click at [682, 71] on select "Minor Pentatonic Click to edit Minor Pentatonic Major Pentatonic Minor Blues Ma…" at bounding box center [746, 83] width 128 height 24
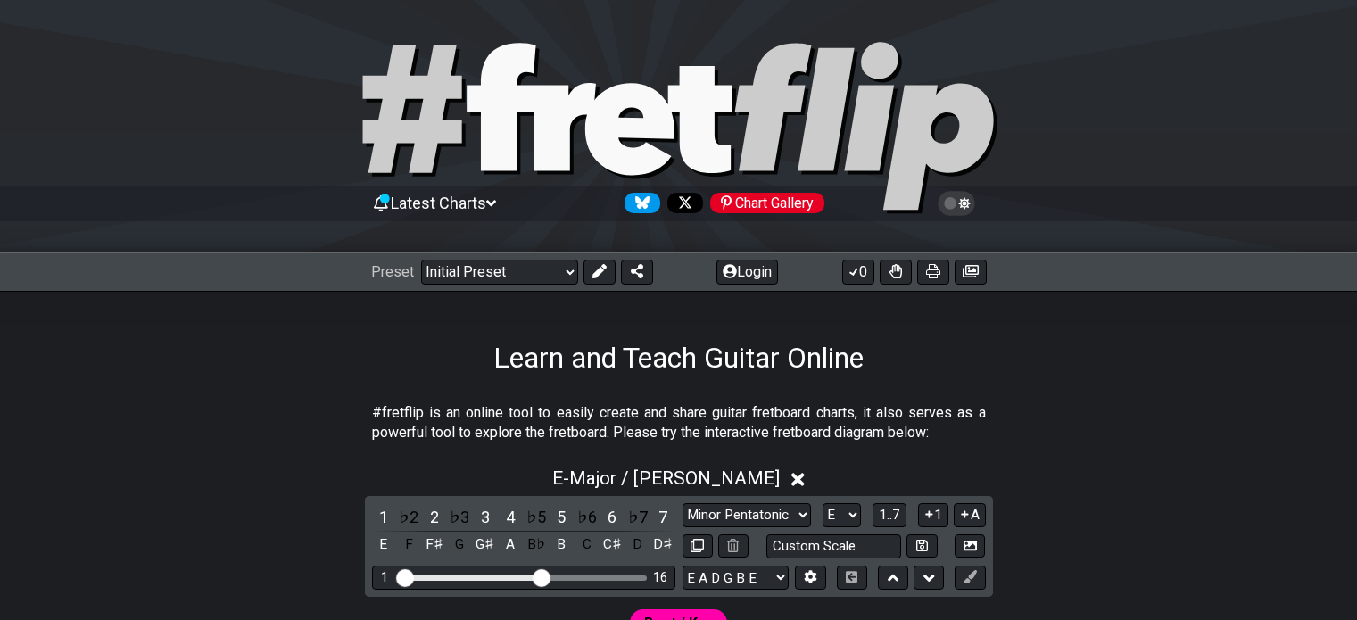
select select "Major / [PERSON_NAME]"
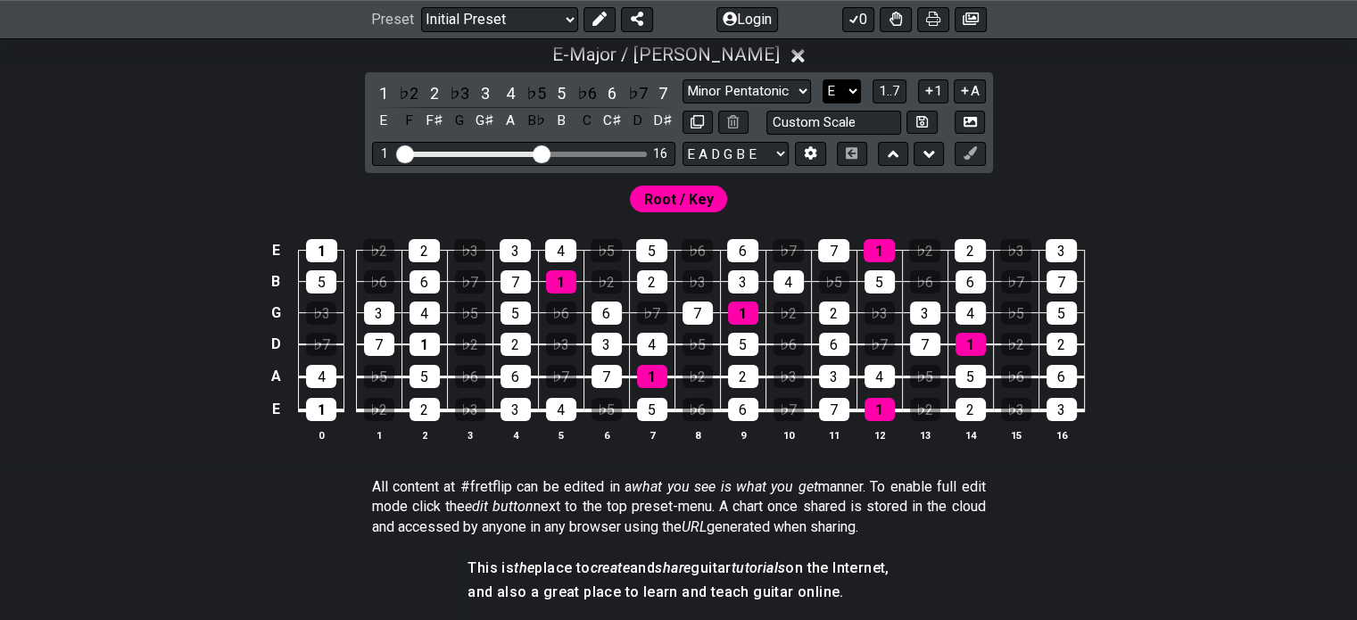
click at [841, 91] on select "A♭ A A♯ B♭ B C C♯ D♭ D D♯ E♭ E F F♯ G♭ G G♯" at bounding box center [841, 91] width 38 height 24
select select "D#"
click at [822, 79] on select "A♭ A A♯ B♭ B C C♯ D♭ D D♯ E♭ E F F♯ G♭ G G♯" at bounding box center [841, 91] width 38 height 24
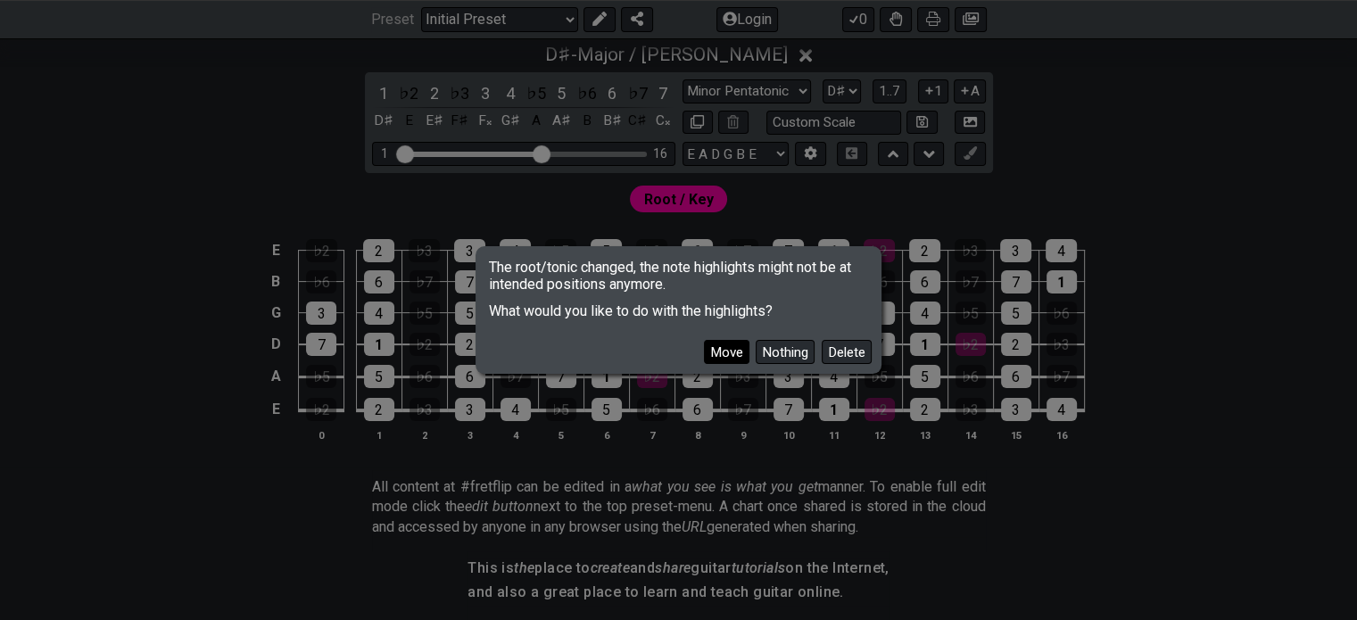
click at [733, 355] on button "Move" at bounding box center [726, 352] width 45 height 24
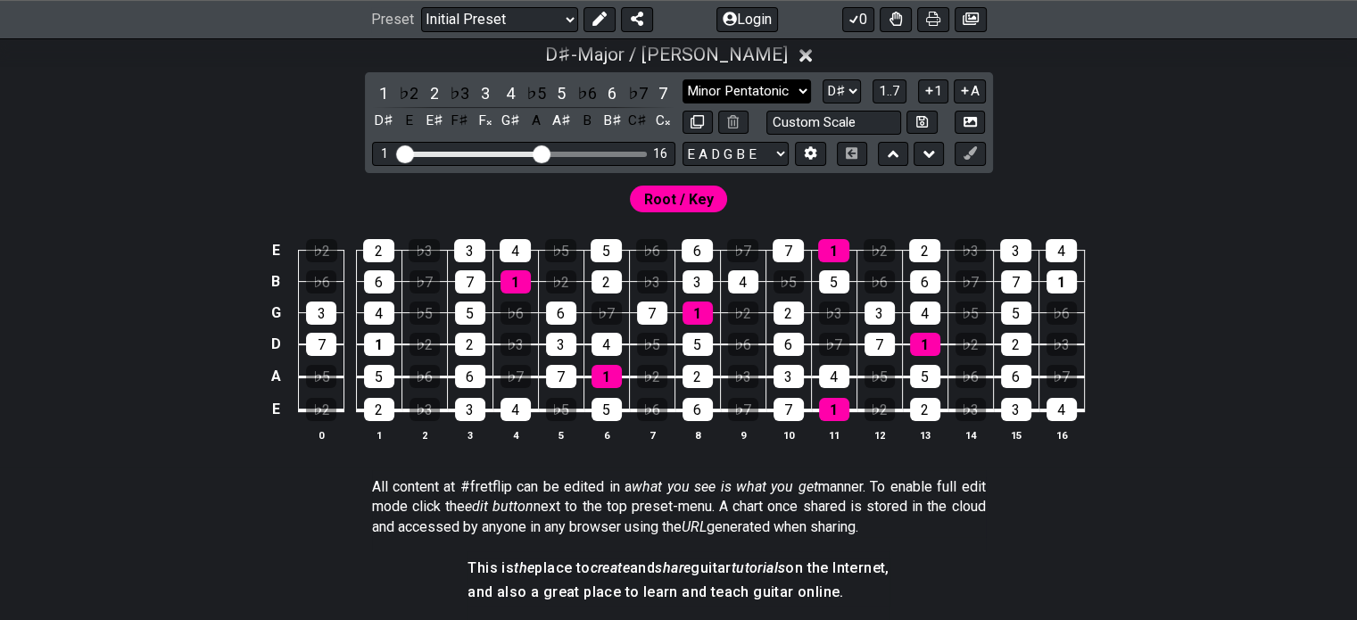
click at [737, 95] on select "Minor Pentatonic Click to edit Minor Pentatonic Major Pentatonic Minor Blues Ma…" at bounding box center [746, 91] width 128 height 24
select select "Locrian"
click at [682, 79] on select "Minor Pentatonic Click to edit Minor Pentatonic Major Pentatonic Minor Blues Ma…" at bounding box center [746, 91] width 128 height 24
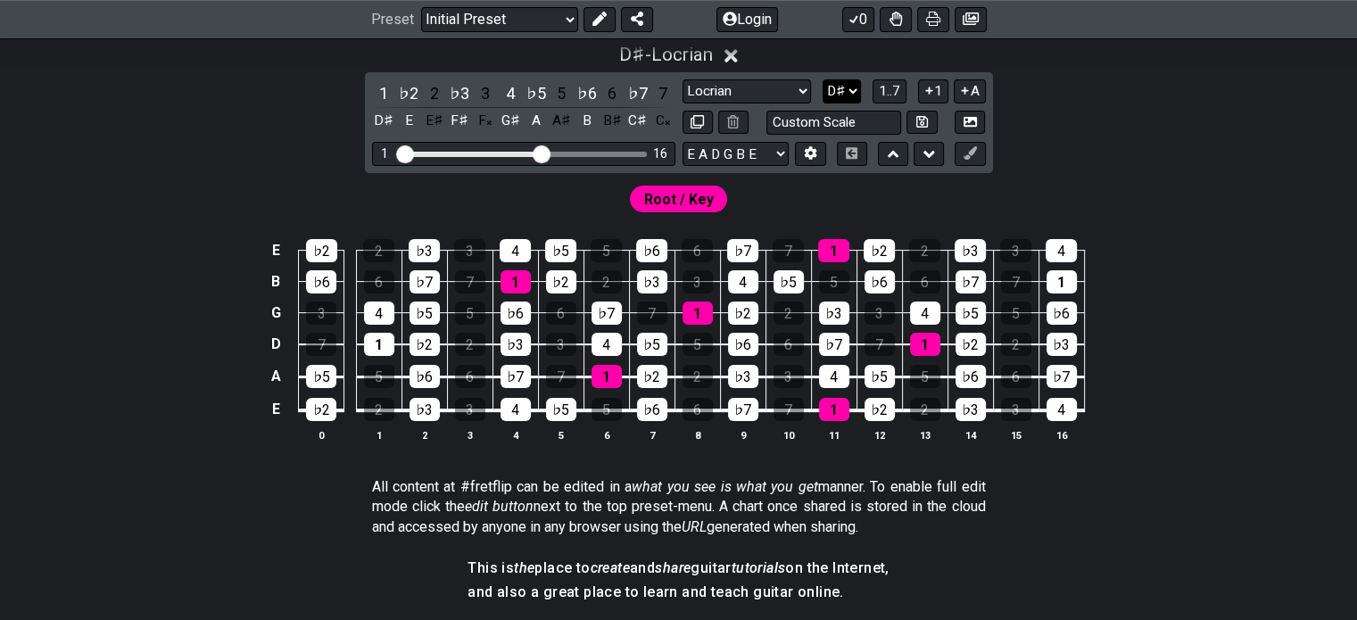
click at [851, 83] on select "A♭ A A♯ B♭ B C C♯ D♭ D D♯ E♭ E F F♯ G♭ G G♯" at bounding box center [841, 91] width 38 height 24
select select "E"
click at [822, 79] on select "A♭ A A♯ B♭ B C C♯ D♭ D D♯ E♭ E F F♯ G♭ G G♯" at bounding box center [841, 91] width 38 height 24
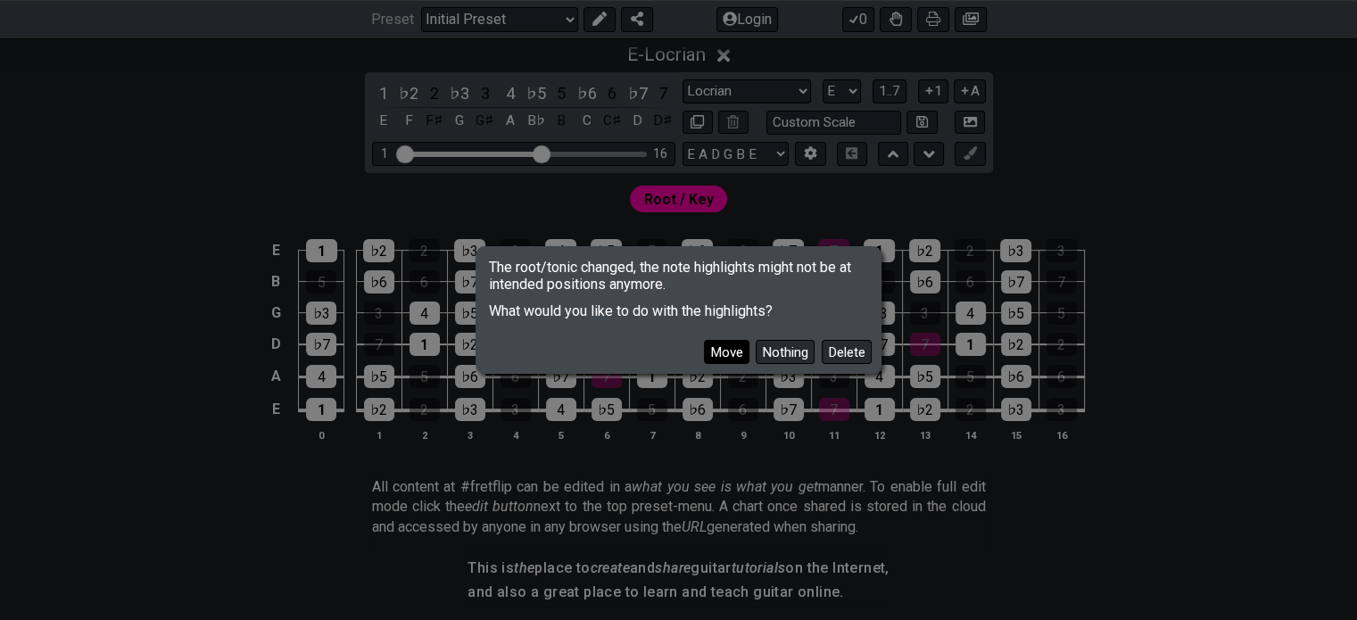
click at [739, 359] on button "Move" at bounding box center [726, 352] width 45 height 24
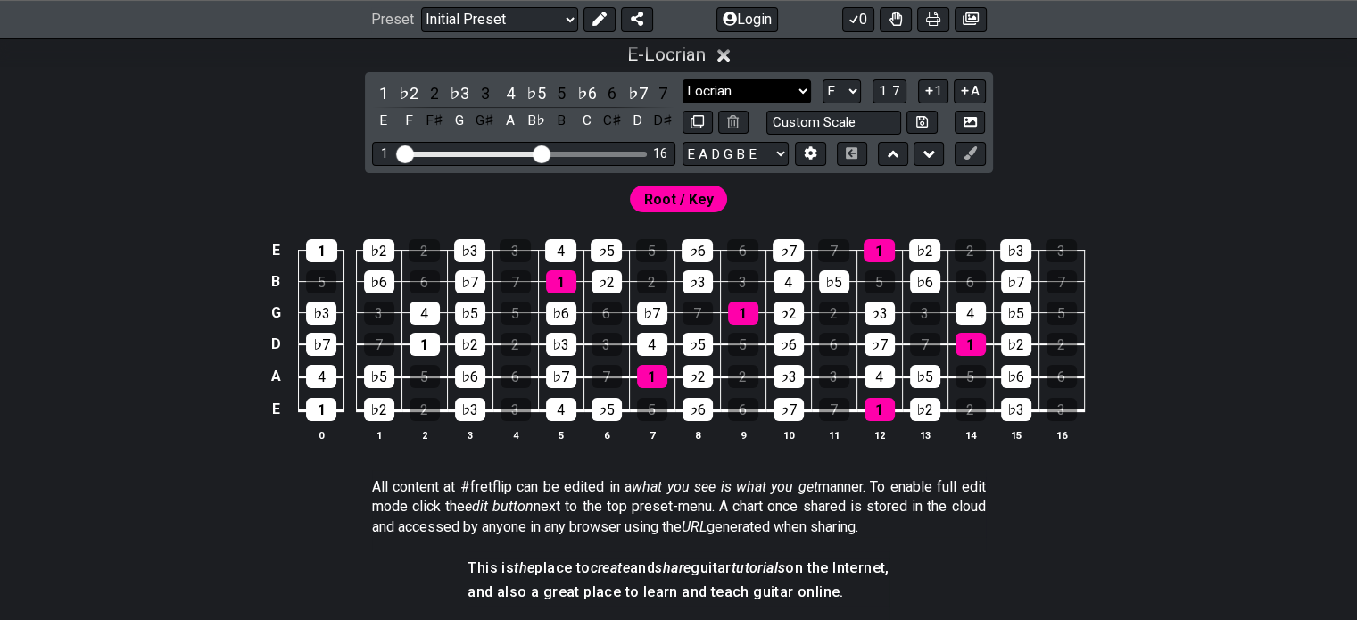
click at [706, 103] on select "Minor Pentatonic Click to edit Minor Pentatonic Major Pentatonic Minor Blues Ma…" at bounding box center [746, 91] width 128 height 24
select select "Major / [PERSON_NAME]"
click at [682, 79] on select "Minor Pentatonic Click to edit Minor Pentatonic Major Pentatonic Minor Blues Ma…" at bounding box center [746, 91] width 128 height 24
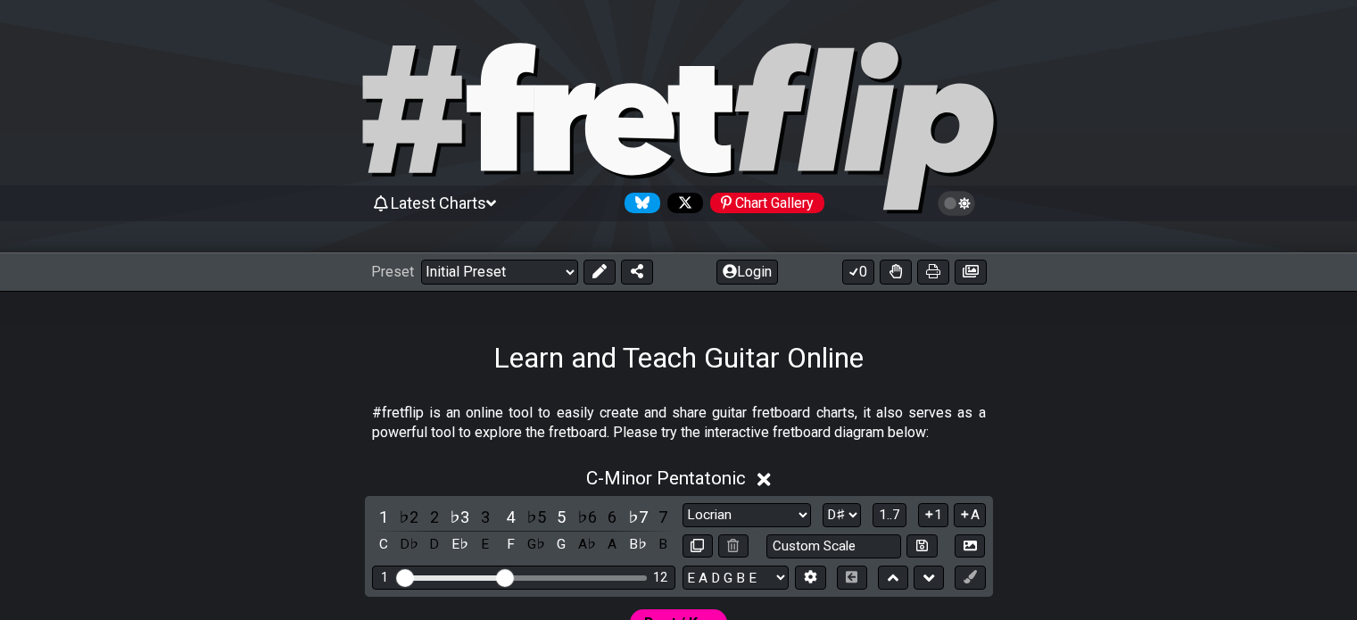
select select "Locrian"
select select "D#"
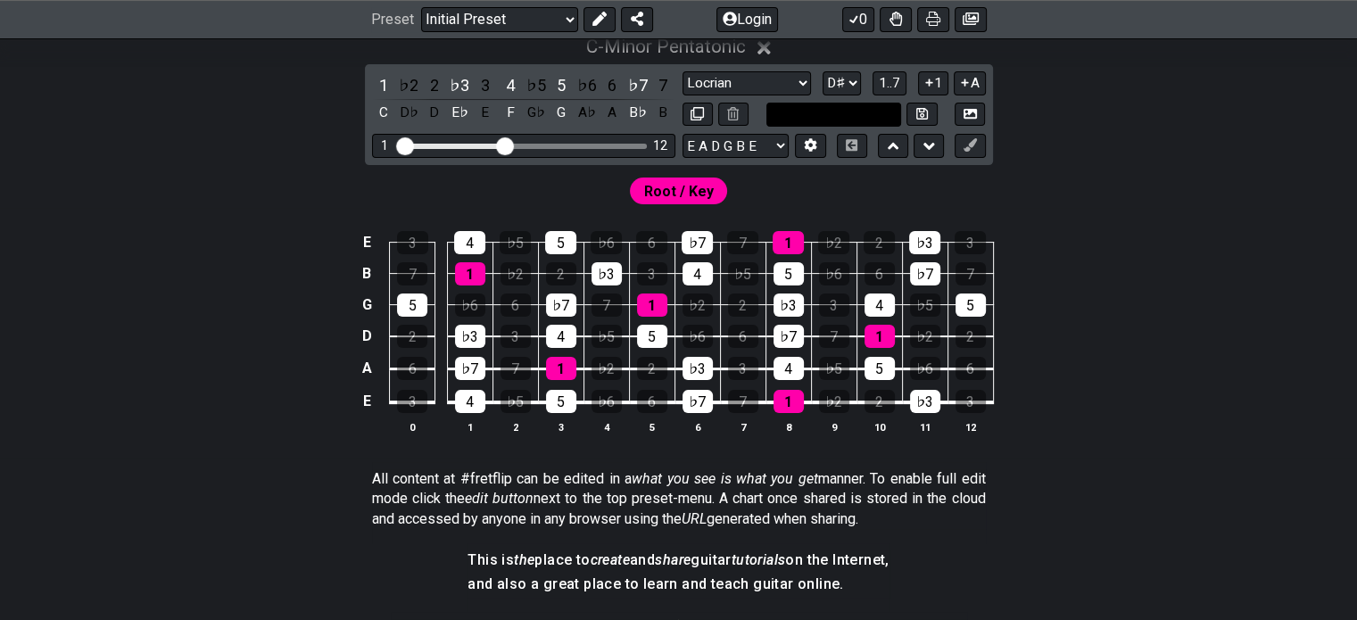
click at [846, 111] on input "text" at bounding box center [834, 115] width 136 height 24
type input "Custom Scale"
click at [1183, 205] on div "Root / Key" at bounding box center [678, 186] width 1357 height 43
